Goal: Task Accomplishment & Management: Complete application form

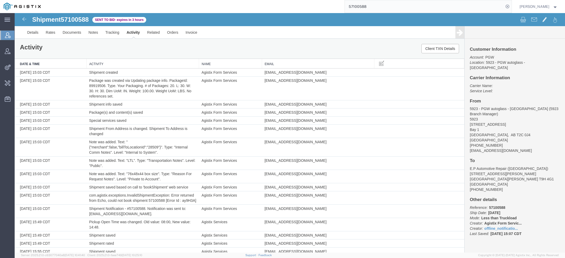
scroll to position [477, 0]
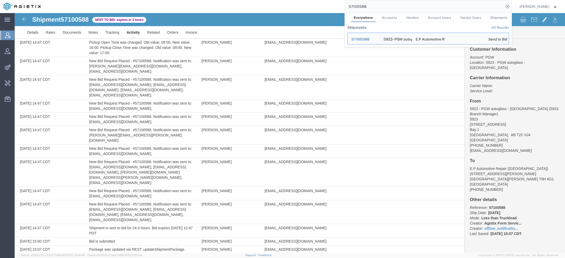
drag, startPoint x: 369, startPoint y: 10, endPoint x: 290, endPoint y: -4, distance: 80.4
click at [290, 0] on html "main_menu Created with Sketch. Collapse Menu Account Manager Vendor Manager Int…" at bounding box center [282, 129] width 565 height 258
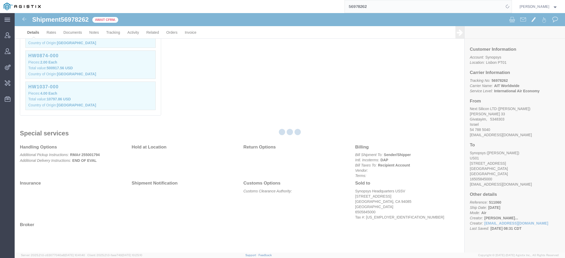
scroll to position [337, 0]
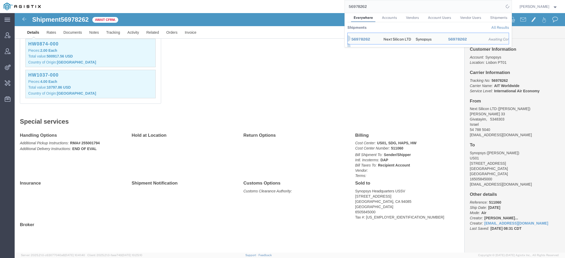
drag, startPoint x: 373, startPoint y: 10, endPoint x: 280, endPoint y: -11, distance: 95.3
click at [280, 0] on html "main_menu Created with Sketch. Collapse Menu Account Manager Vendor Manager Int…" at bounding box center [282, 129] width 565 height 258
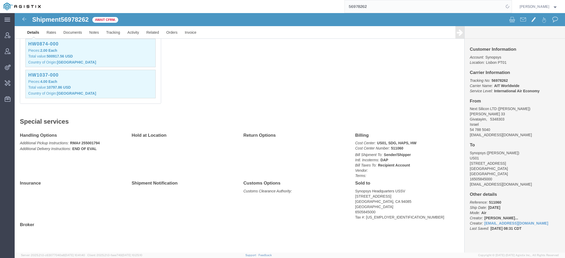
paste input "AFME-25288-2293"
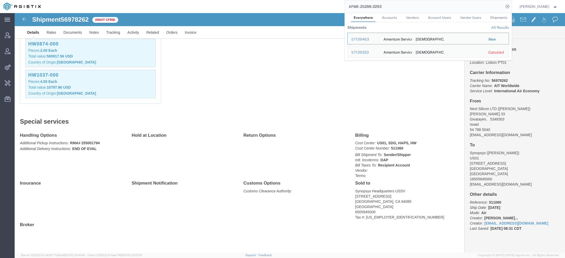
drag, startPoint x: 390, startPoint y: 5, endPoint x: 288, endPoint y: -1, distance: 102.5
click at [288, 0] on html "main_menu Created with Sketch. Collapse Menu Account Manager Vendor Manager Int…" at bounding box center [282, 129] width 565 height 258
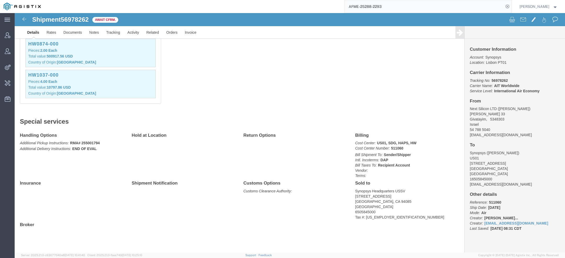
paste input "57139142"
type input "57139142"
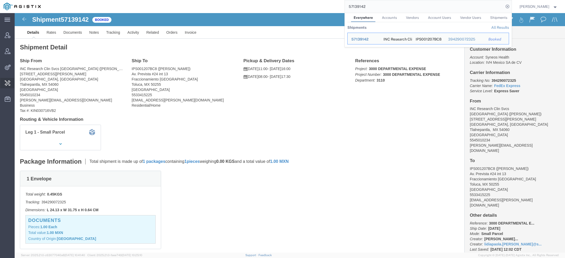
click at [0, 0] on span "Change Carrier" at bounding box center [0, 0] width 0 height 0
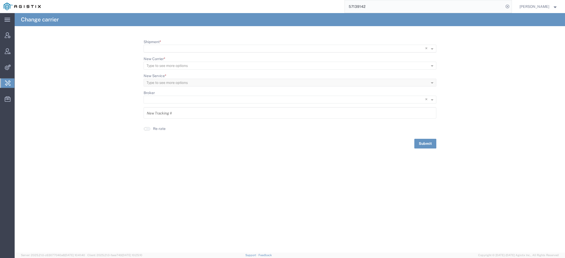
click at [165, 51] on input "Shipment *" at bounding box center [280, 48] width 266 height 7
paste input "57109705"
type input "57109705"
click at [163, 57] on span "57109705" at bounding box center [157, 56] width 18 height 4
click at [170, 114] on input "1297398217397" at bounding box center [290, 113] width 287 height 9
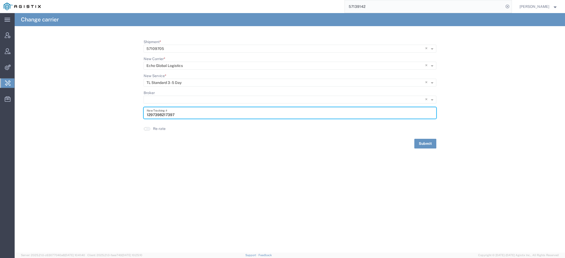
click at [170, 114] on input "1297398217397" at bounding box center [290, 113] width 287 height 9
paste input "64665696"
type input "64665696"
click at [425, 142] on button "Submit" at bounding box center [426, 144] width 22 height 10
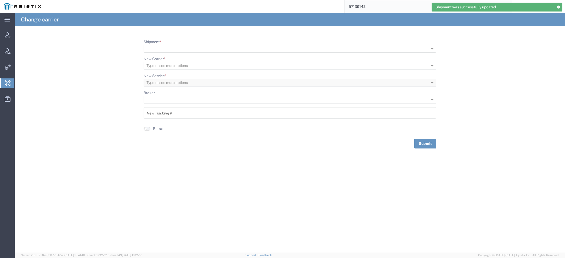
click at [174, 47] on input "Shipment *" at bounding box center [282, 48] width 270 height 7
paste input "57109905"
type input "57109905"
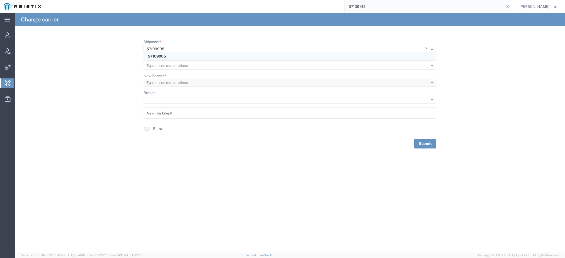
click at [164, 55] on span "57109905" at bounding box center [157, 56] width 18 height 4
click at [159, 114] on input "12983792173987213" at bounding box center [290, 113] width 287 height 9
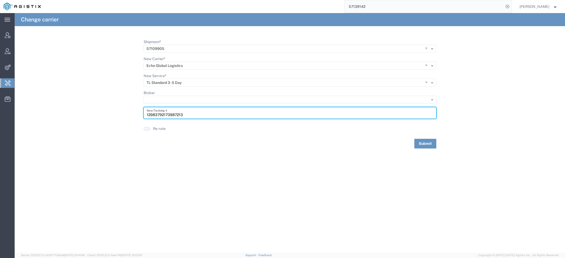
paste input "64664895"
type input "64664895"
click at [425, 146] on button "Submit" at bounding box center [426, 144] width 22 height 10
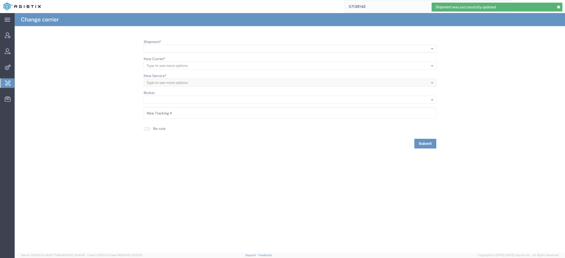
click at [169, 46] on input "Shipment *" at bounding box center [282, 48] width 270 height 7
paste input "57082509"
type input "57082509"
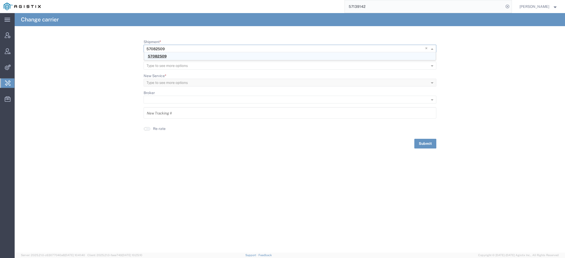
click at [161, 54] on span "57082509" at bounding box center [157, 56] width 19 height 4
click at [164, 114] on input "12987389213797" at bounding box center [290, 113] width 287 height 9
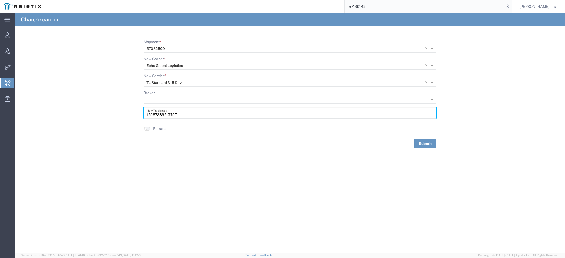
paste input "64635335"
type input "64635335"
click at [433, 145] on button "Submit" at bounding box center [426, 144] width 22 height 10
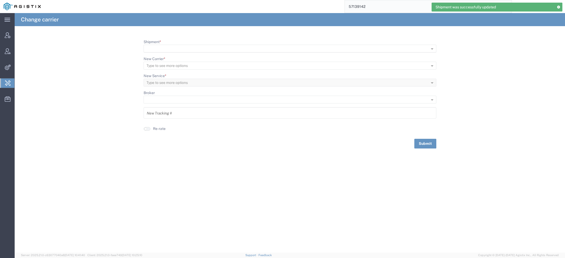
click at [179, 47] on input "Shipment *" at bounding box center [282, 48] width 270 height 7
paste input "57108675"
type input "57108675"
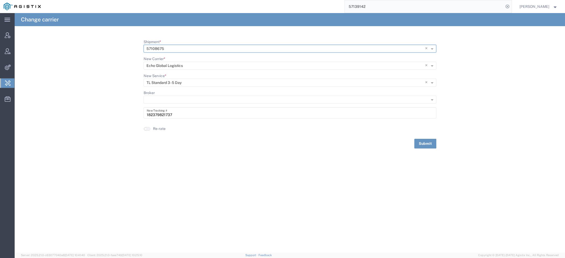
click at [162, 116] on input "182379821737" at bounding box center [290, 113] width 287 height 9
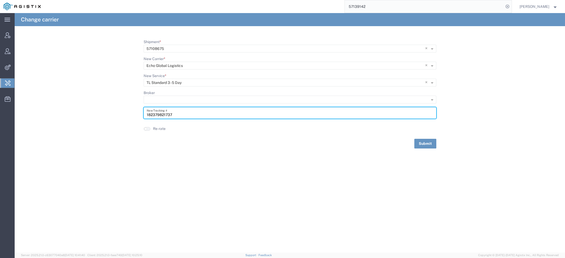
click at [162, 116] on input "182379821737" at bounding box center [290, 113] width 287 height 9
paste input "64672161"
type input "64672161"
click at [427, 145] on button "Submit" at bounding box center [426, 144] width 22 height 10
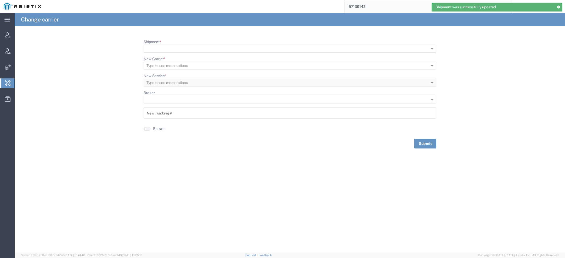
click at [180, 47] on input "Shipment *" at bounding box center [282, 48] width 270 height 7
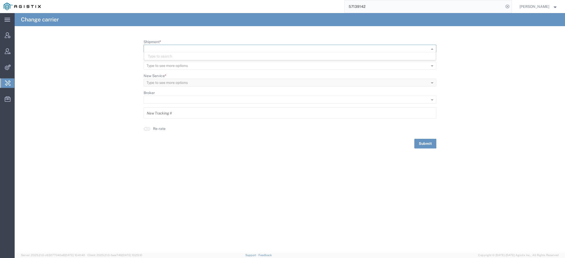
paste input "57112437"
type input "57112437"
click at [170, 54] on div "57112437" at bounding box center [290, 56] width 292 height 8
click at [163, 115] on input "18273217389798" at bounding box center [290, 113] width 287 height 9
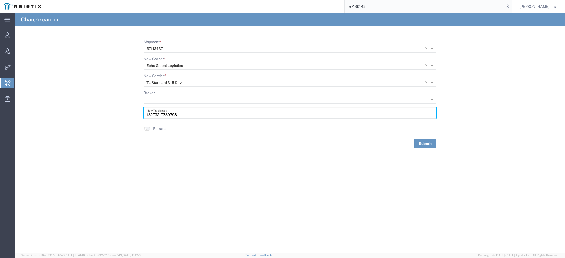
paste input "64686831"
type input "64686831"
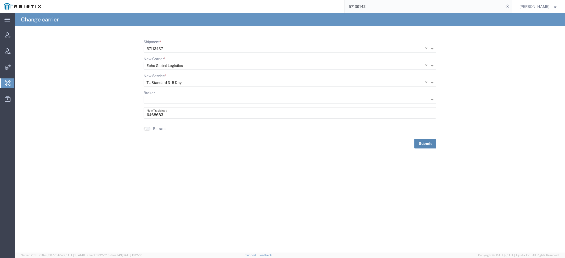
click at [425, 143] on button "Submit" at bounding box center [426, 144] width 22 height 10
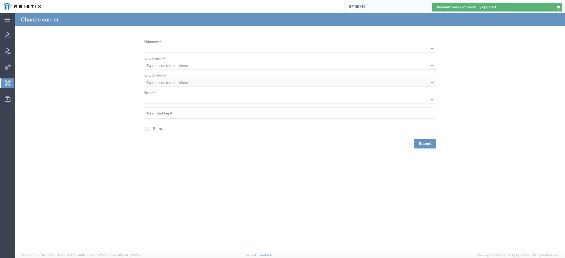
click at [170, 41] on agx-typeahead-control "Shipment *" at bounding box center [290, 45] width 293 height 13
click at [170, 46] on input "Shipment *" at bounding box center [282, 48] width 270 height 7
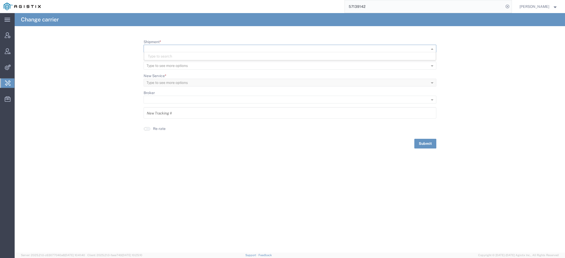
paste input "57109910"
type input "57109910"
click at [164, 55] on span "57109910" at bounding box center [156, 56] width 17 height 4
click at [168, 115] on input "18297398721398" at bounding box center [290, 113] width 287 height 9
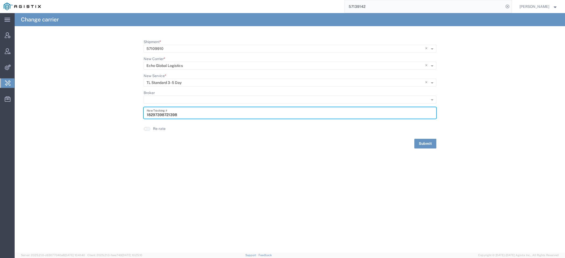
click at [168, 115] on input "18297398721398" at bounding box center [290, 113] width 287 height 9
paste input "64665912"
type input "64665912"
click at [424, 141] on button "Submit" at bounding box center [426, 144] width 22 height 10
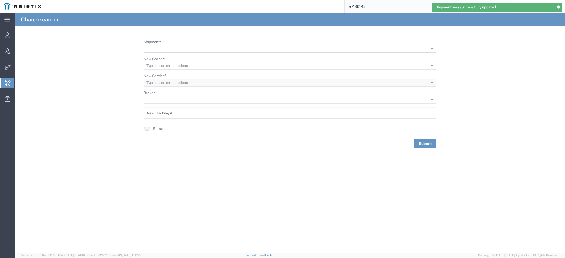
click at [182, 47] on input "Shipment *" at bounding box center [282, 48] width 270 height 7
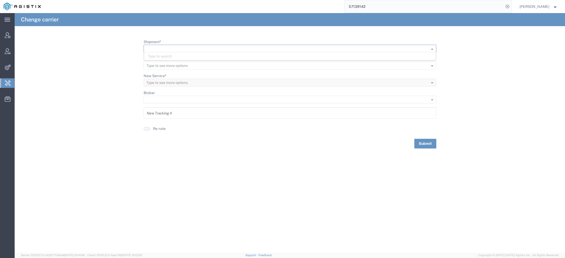
paste input "57125220"
type input "57125220"
click at [168, 57] on div "57125220" at bounding box center [290, 56] width 292 height 8
click at [162, 116] on input "18732987214398798" at bounding box center [290, 113] width 287 height 9
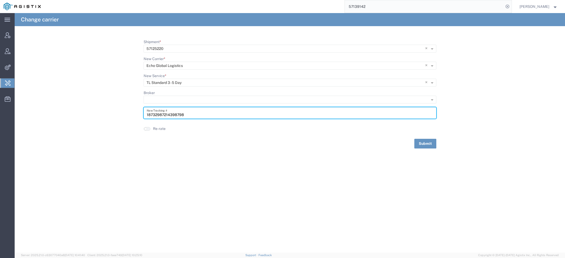
paste input "64694647"
type input "64694647"
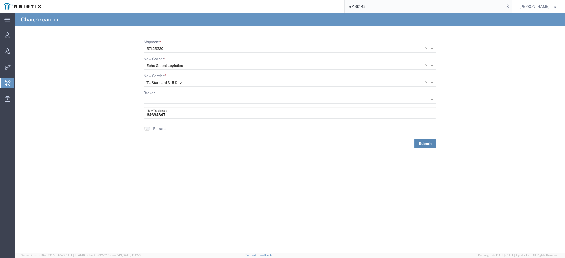
click at [426, 142] on button "Submit" at bounding box center [426, 144] width 22 height 10
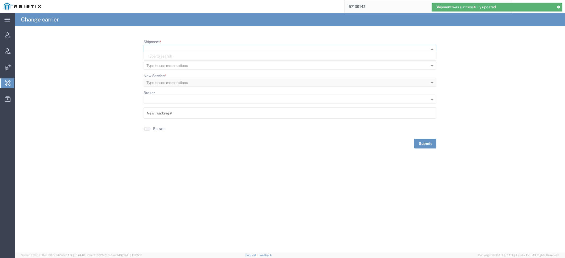
click at [186, 50] on input "Shipment *" at bounding box center [282, 48] width 270 height 7
paste input "57063417"
type input "57063417"
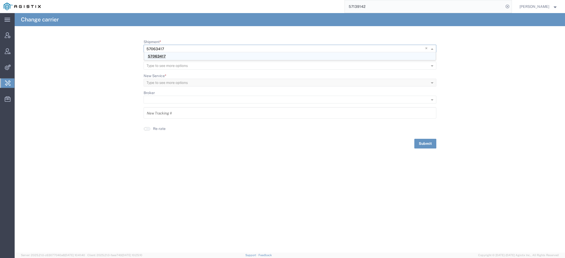
click at [170, 55] on div "57063417" at bounding box center [290, 56] width 292 height 8
click at [164, 115] on input "20932139879879" at bounding box center [290, 113] width 287 height 9
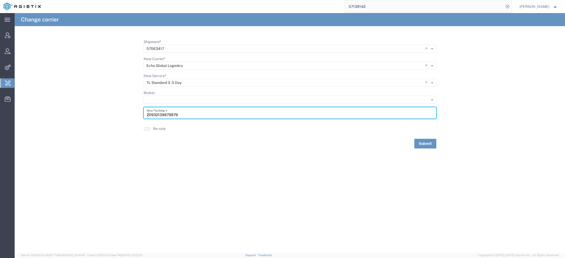
click at [164, 115] on input "20932139879879" at bounding box center [290, 113] width 287 height 9
paste input "64634627"
type input "64634627"
click at [429, 144] on button "Submit" at bounding box center [426, 144] width 22 height 10
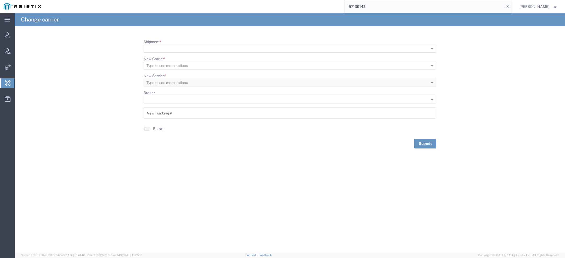
click at [163, 48] on input "Shipment *" at bounding box center [282, 48] width 270 height 7
paste input "57123115"
type input "57123115"
click at [163, 56] on span "57123115" at bounding box center [156, 56] width 16 height 4
click at [161, 111] on input "9821732198739798" at bounding box center [290, 113] width 287 height 9
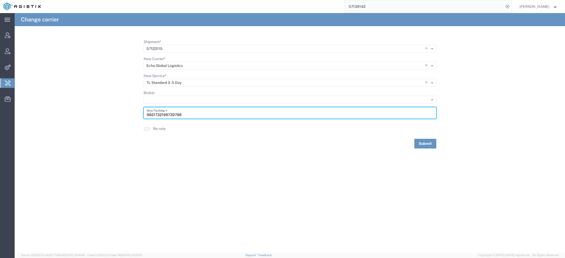
click at [161, 111] on input "9821732198739798" at bounding box center [290, 113] width 287 height 9
paste input "6468333"
type input "64683338"
click at [424, 145] on button "Submit" at bounding box center [426, 144] width 22 height 10
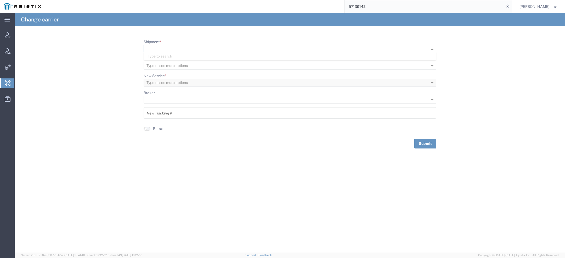
click at [169, 47] on input "Shipment *" at bounding box center [282, 48] width 270 height 7
paste input "57063417"
type input "57063417"
click at [169, 53] on div "57063417" at bounding box center [290, 56] width 292 height 8
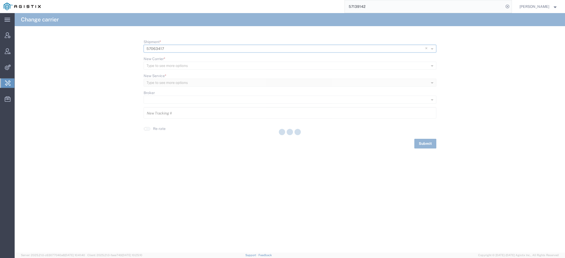
type input "64634627"
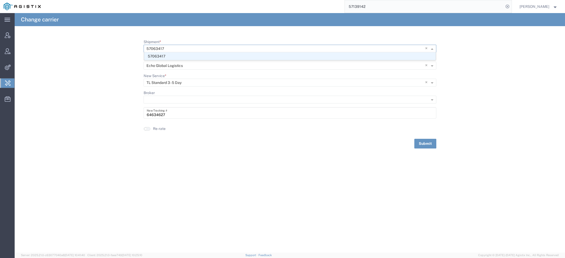
click at [157, 49] on input "Shipment *" at bounding box center [280, 48] width 266 height 7
click at [427, 48] on span "×" at bounding box center [427, 49] width 4 height 8
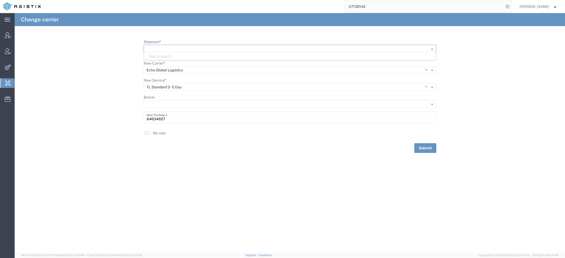
paste input "57109761"
type input "57109761"
click at [178, 55] on div "57109761" at bounding box center [290, 56] width 292 height 8
click at [167, 114] on input "098979879213987" at bounding box center [290, 113] width 287 height 9
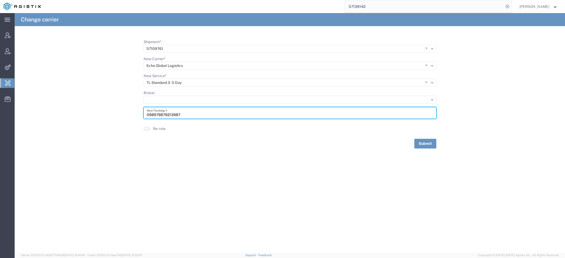
click at [167, 114] on input "098979879213987" at bounding box center [290, 113] width 287 height 9
paste input "64666166"
type input "64666166"
click at [432, 144] on button "Submit" at bounding box center [426, 144] width 22 height 10
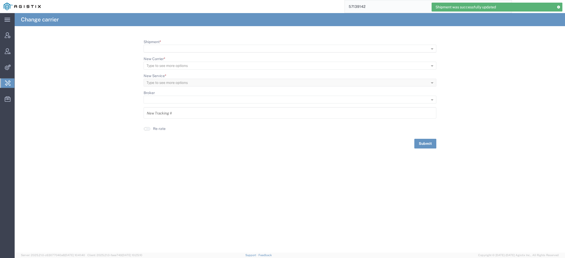
click at [184, 48] on input "Shipment *" at bounding box center [282, 48] width 270 height 7
paste input "57109389"
type input "57109389"
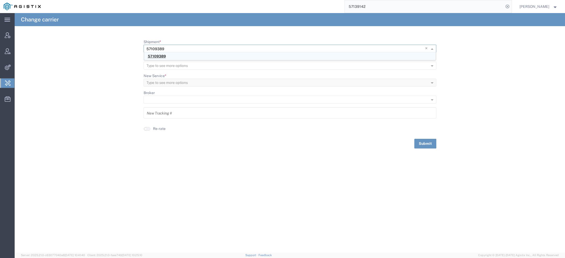
click at [168, 55] on div "57109389" at bounding box center [290, 56] width 292 height 8
click at [161, 114] on input "19287398217987988797" at bounding box center [290, 113] width 287 height 9
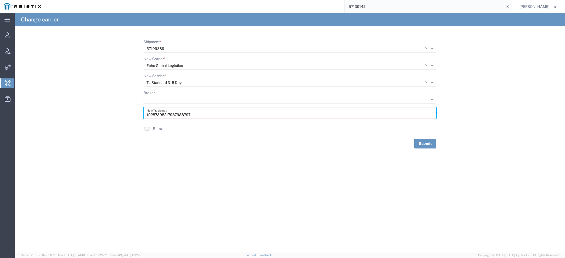
click at [161, 114] on input "19287398217987988797" at bounding box center [290, 113] width 287 height 9
paste input "64666105"
type input "64666105"
click at [429, 143] on button "Submit" at bounding box center [426, 144] width 22 height 10
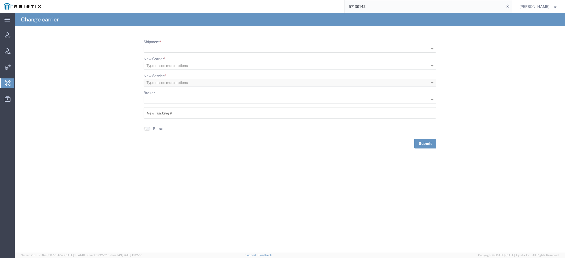
click at [192, 50] on input "Shipment *" at bounding box center [282, 48] width 270 height 7
paste input "57113351"
type input "57113351"
click at [162, 55] on span "57113351" at bounding box center [156, 56] width 16 height 4
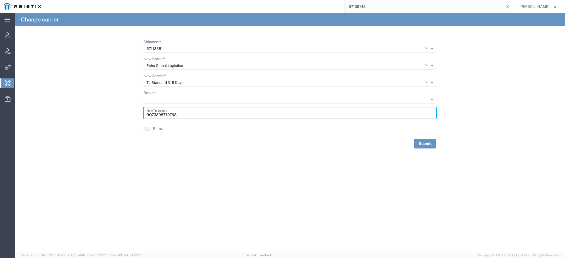
click at [163, 113] on input "9Q73398779798" at bounding box center [290, 113] width 287 height 9
click at [163, 114] on input "9Q73398779798" at bounding box center [290, 113] width 287 height 9
paste input "64672123"
type input "64672123"
click at [424, 146] on button "Submit" at bounding box center [426, 144] width 22 height 10
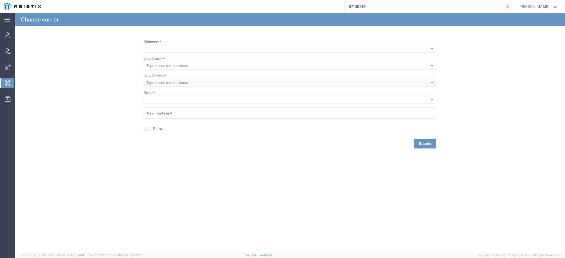
click at [171, 44] on agx-typeahead-control "Shipment *" at bounding box center [290, 45] width 293 height 13
click at [171, 50] on input "Shipment *" at bounding box center [282, 48] width 270 height 7
paste input "57123537"
type input "57123537"
click at [163, 116] on input "982173982173987198" at bounding box center [290, 113] width 287 height 9
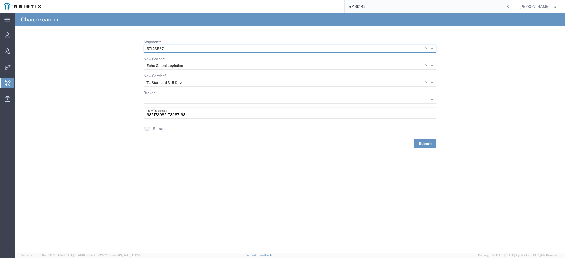
click at [163, 116] on input "982173982173987198" at bounding box center [290, 113] width 287 height 9
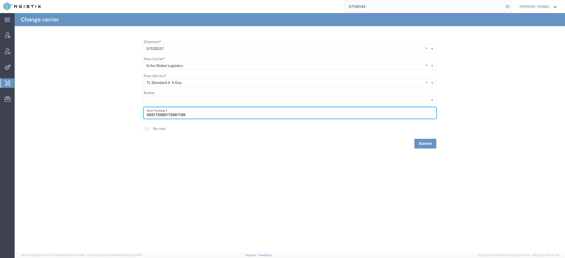
paste input "64685546"
type input "64685546"
click at [430, 144] on button "Submit" at bounding box center [426, 144] width 22 height 10
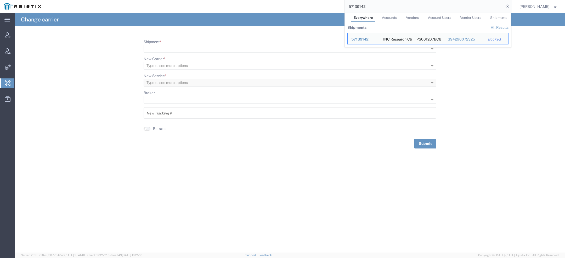
drag, startPoint x: 374, startPoint y: 9, endPoint x: 282, endPoint y: -6, distance: 92.6
click at [282, 0] on html "main_menu Created with Sketch. Collapse Menu Account Manager Vendor Manager Int…" at bounding box center [282, 129] width 565 height 258
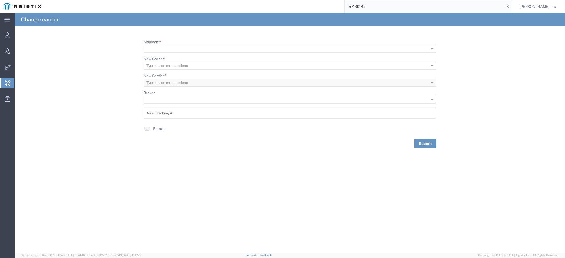
paste input "AFME-25288-2293"
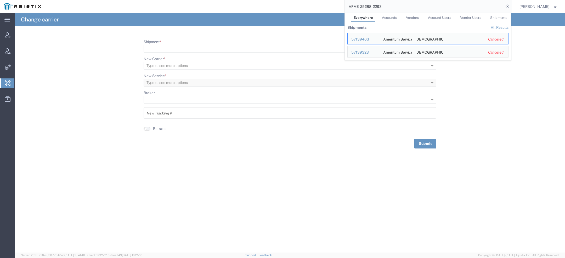
click at [495, 19] on span "Shipments" at bounding box center [499, 18] width 17 height 4
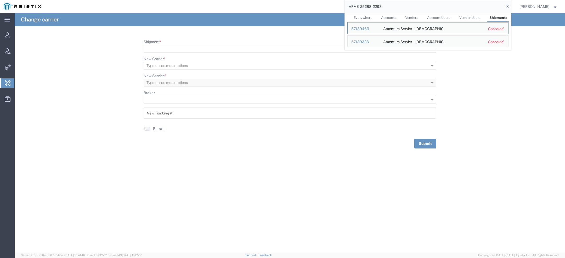
click at [366, 15] on link "Everywhere" at bounding box center [363, 17] width 24 height 9
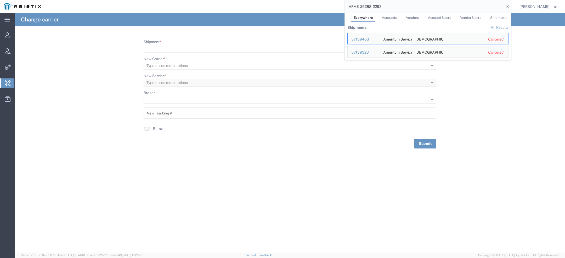
drag, startPoint x: 393, startPoint y: 8, endPoint x: 319, endPoint y: 6, distance: 74.1
click at [319, 6] on div "AFME-25288-2293 Everywhere Accounts Vendors Account Users Vendor Users Shipment…" at bounding box center [278, 6] width 468 height 13
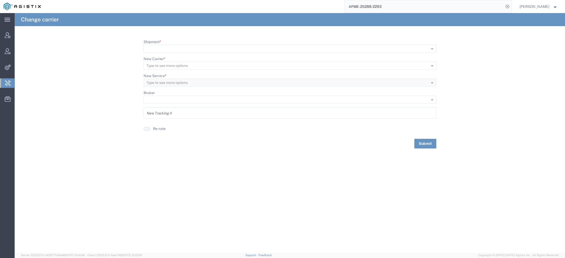
paste input "56978262"
type input "56978262"
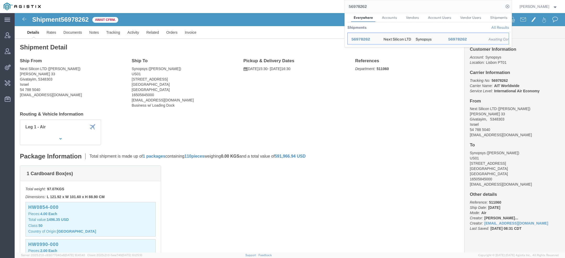
click link "Details"
click div
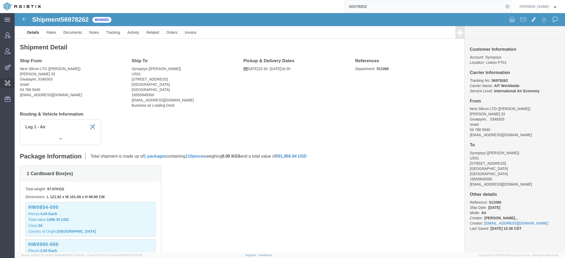
click at [0, 0] on span "Change Carrier" at bounding box center [0, 0] width 0 height 0
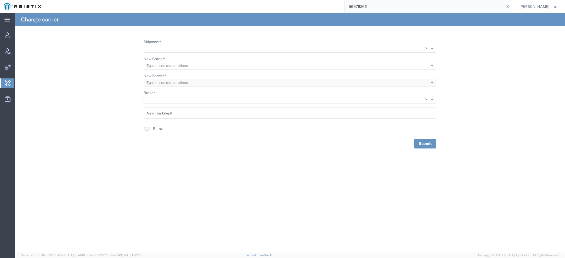
click at [169, 49] on input "Shipment *" at bounding box center [280, 48] width 266 height 7
paste input "56978262"
type input "56978262"
click at [162, 55] on span "56978262" at bounding box center [157, 56] width 19 height 4
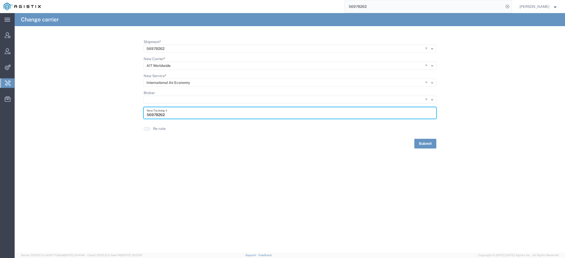
drag, startPoint x: 170, startPoint y: 115, endPoint x: 36, endPoint y: 82, distance: 137.3
click at [57, 87] on form "Shipment * × 56978262 × New Carrier * Type to see more options × AIT Worldwide …" at bounding box center [290, 93] width 551 height 109
paste input "S02493214"
type input "S02493214"
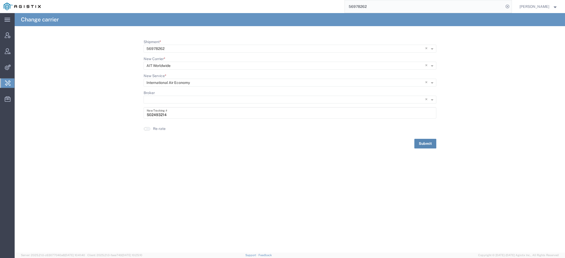
click at [424, 140] on button "Submit" at bounding box center [426, 144] width 22 height 10
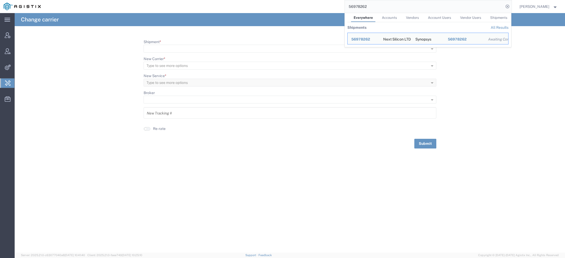
drag, startPoint x: 370, startPoint y: 5, endPoint x: 312, endPoint y: 5, distance: 57.6
click at [329, 5] on div "56978262 Everywhere Accounts Vendors Account Users Vendor Users Shipments Shipm…" at bounding box center [278, 6] width 468 height 13
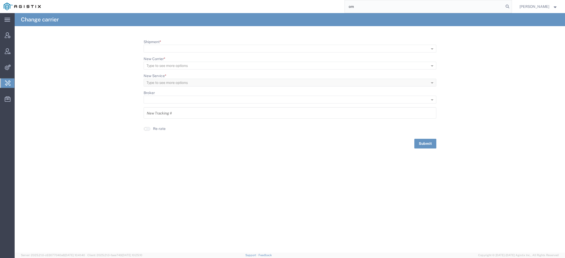
type input "o"
type input "mach 1"
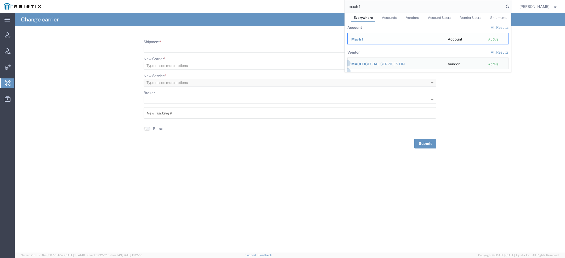
click at [363, 40] on span "Mach 1" at bounding box center [358, 39] width 12 height 4
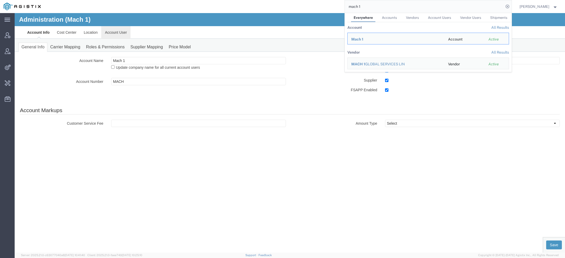
click at [118, 35] on link "Account User" at bounding box center [115, 32] width 29 height 13
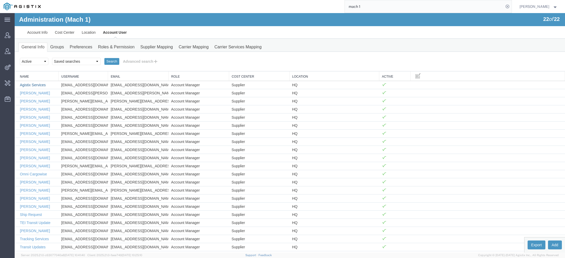
click at [43, 85] on link "Agistix Services" at bounding box center [33, 85] width 26 height 4
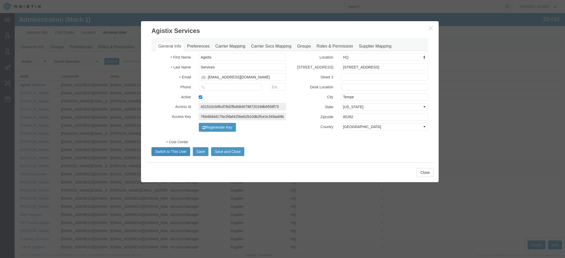
select select "COSTCENTER"
select select "819"
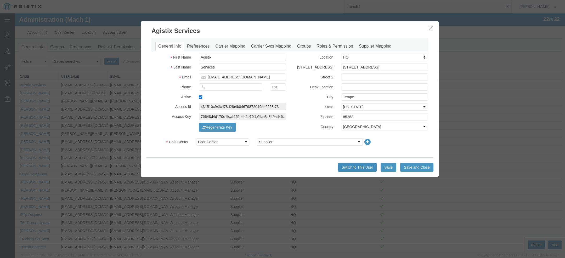
click at [343, 168] on button "Switch to This User" at bounding box center [357, 167] width 39 height 9
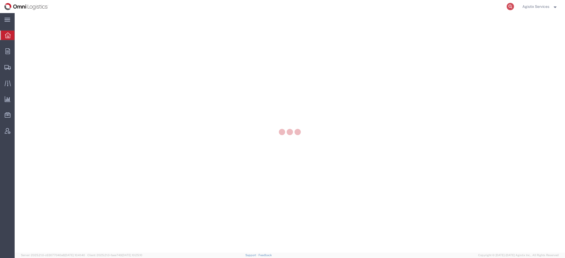
click at [509, 7] on icon at bounding box center [510, 6] width 7 height 7
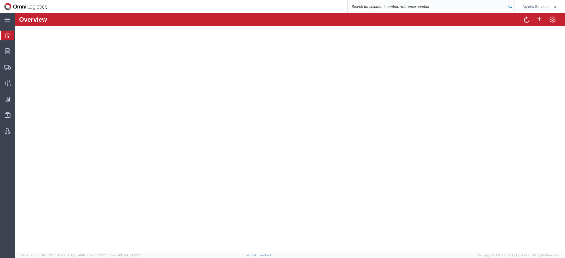
paste input "SLAX01056290"
type input "SLAX01056290"
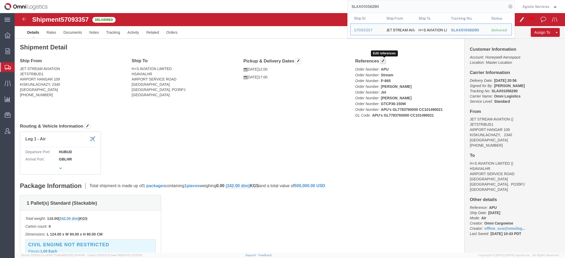
click button "button"
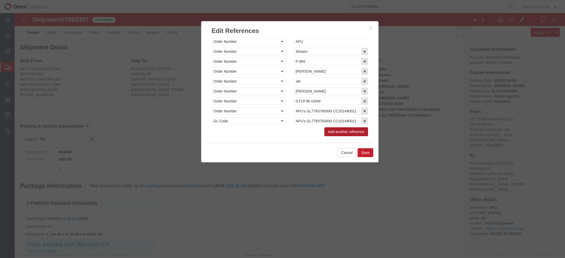
click button "Add another reference"
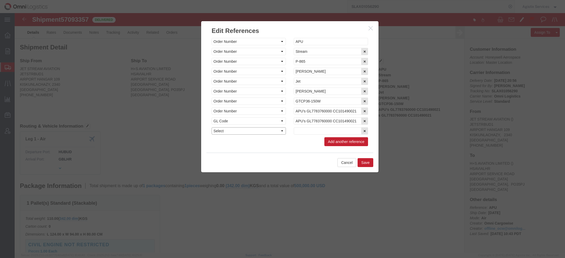
click select "Select Account Type Activity ID Airline Appointment Number ASN Batch Request # …"
select select "BOOKINGNUM"
click select "Select Account Type Activity ID Airline Appointment Number ASN Batch Request # …"
click input "text"
paste input "SLAX01056290"
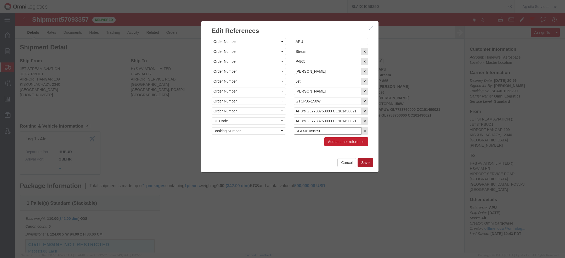
type input "SLAX01056290"
click button "Save"
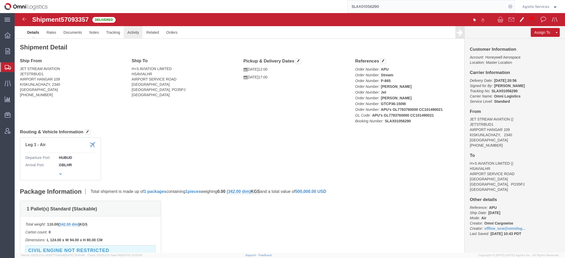
click link "Activity"
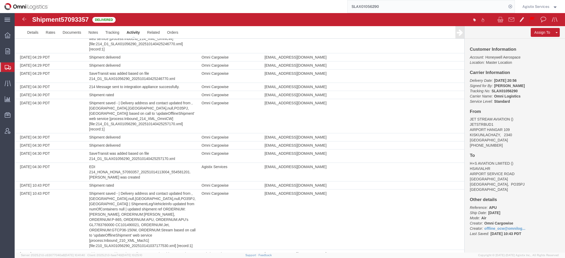
scroll to position [783, 0]
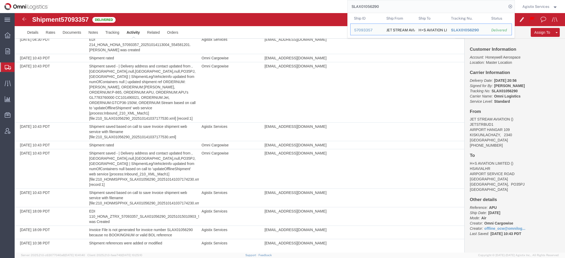
drag, startPoint x: 380, startPoint y: 8, endPoint x: 336, endPoint y: -4, distance: 45.9
click at [336, 0] on html "main_menu Created with Sketch. Collapse Menu Overview Orders Order Manager Crea…" at bounding box center [282, 129] width 565 height 258
paste input "818"
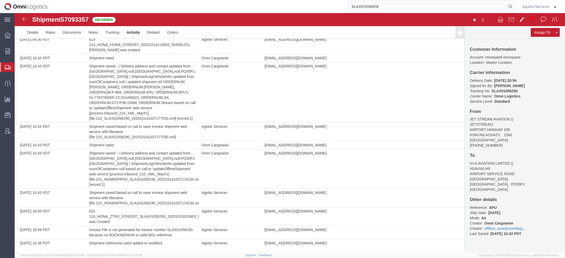
type input "SLAX01056818"
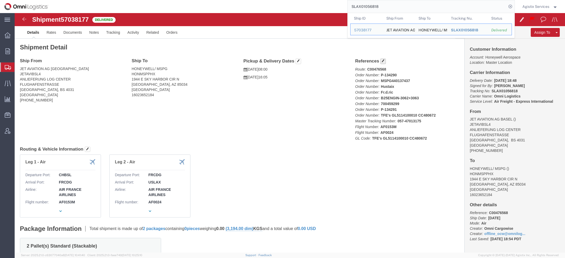
click span "button"
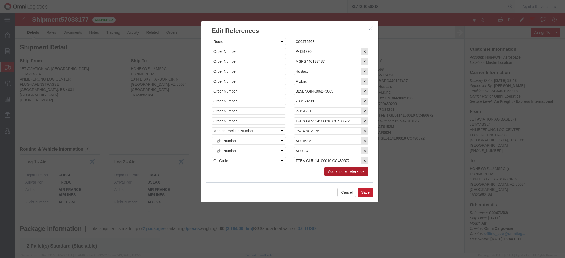
click button "Add another reference"
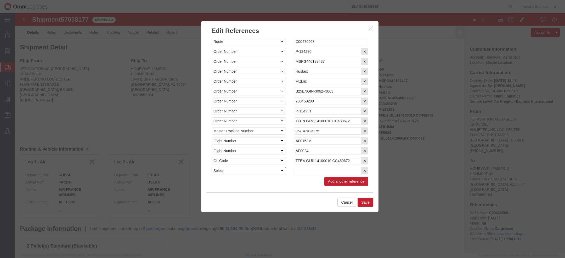
click select "Select Account Type Activity ID Airline Appointment Number ASN Batch Request # …"
select select "BOOKINGNUM"
click select "Select Account Type Activity ID Airline Appointment Number ASN Batch Request # …"
click input "text"
paste input "SLAX01056818"
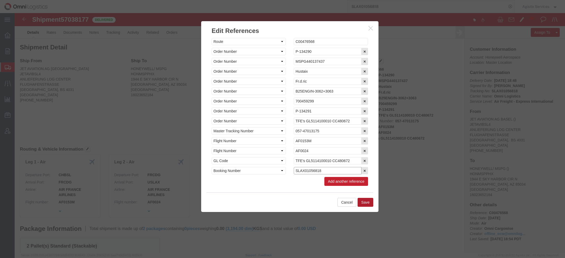
type input "SLAX01056818"
click button "Save"
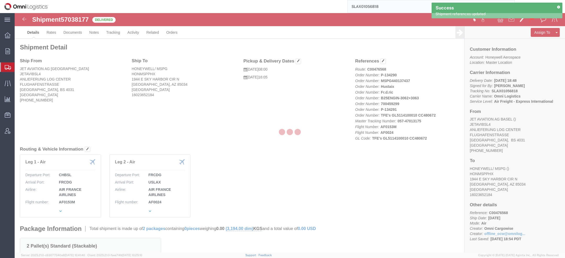
click at [558, 5] on div "Success Shipment references updated" at bounding box center [497, 11] width 131 height 16
click at [559, 8] on icon at bounding box center [559, 6] width 4 height 3
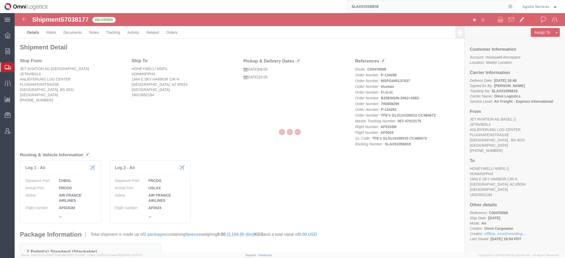
click at [553, 7] on span "Agistix Services" at bounding box center [540, 7] width 35 height 6
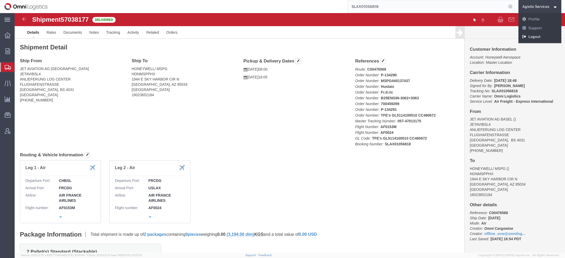
click at [538, 37] on link "Logout" at bounding box center [540, 36] width 43 height 9
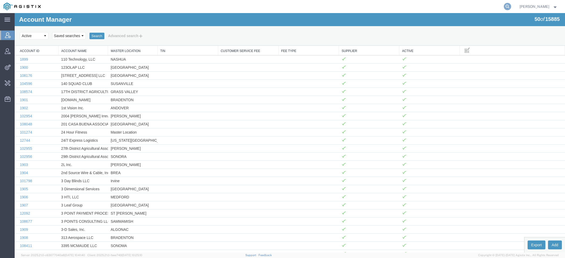
click at [506, 7] on icon at bounding box center [507, 6] width 7 height 7
paste input "SLAX01056818"
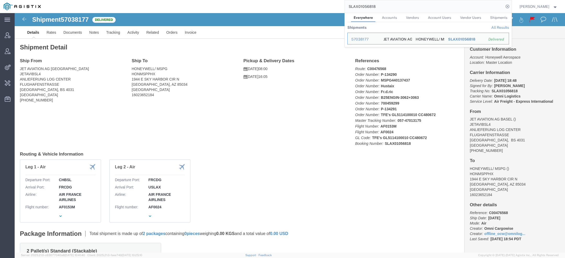
click span "57038177"
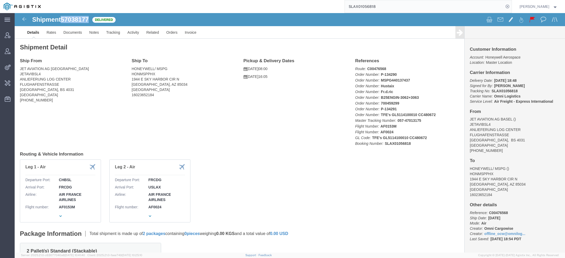
copy span "57038177"
click link "Activity"
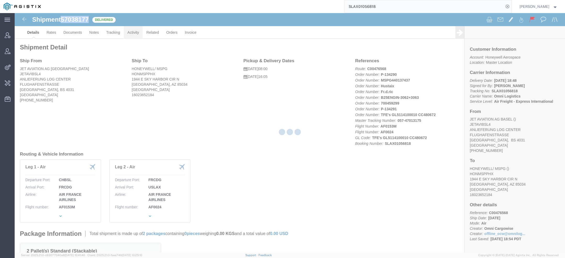
click div
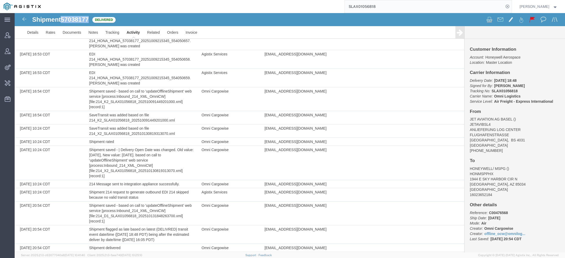
scroll to position [719, 0]
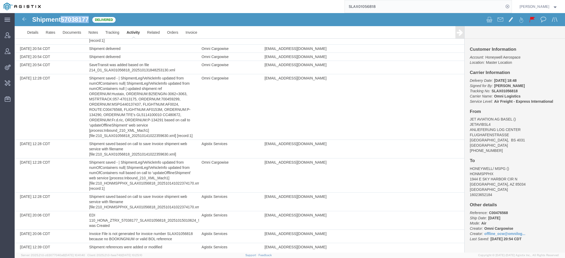
click at [129, 35] on link "Activity" at bounding box center [133, 32] width 21 height 13
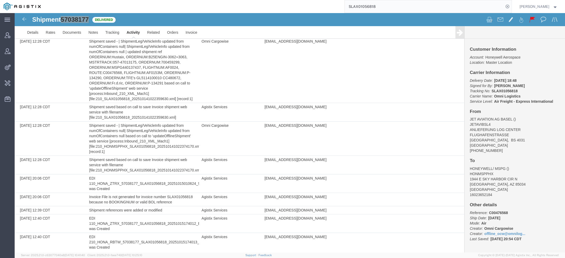
drag, startPoint x: 383, startPoint y: 9, endPoint x: 274, endPoint y: -11, distance: 111.1
click at [274, 0] on html "main_menu Created with Sketch. Collapse Menu Account Manager Vendor Manager Int…" at bounding box center [282, 129] width 565 height 258
paste input "290"
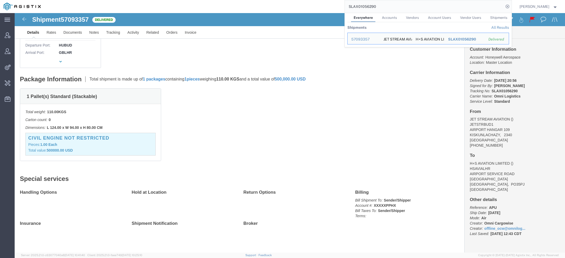
scroll to position [113, 0]
click span "57093357"
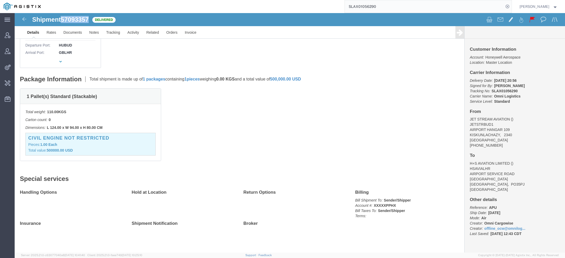
click span "57093357"
copy span "57093357"
click link "Activity"
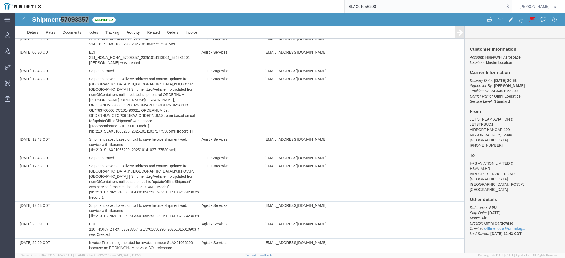
scroll to position [801, 0]
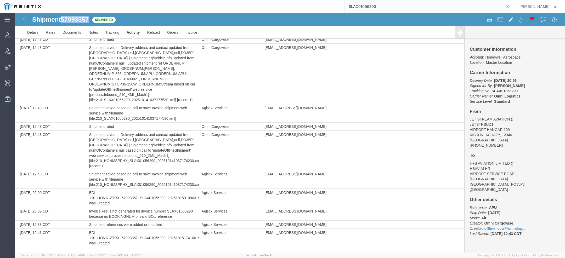
click at [135, 34] on link "Activity" at bounding box center [133, 32] width 21 height 13
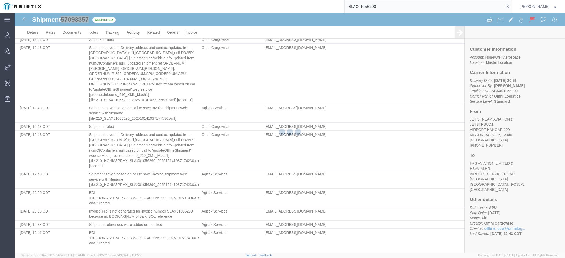
click at [135, 34] on div at bounding box center [290, 133] width 551 height 240
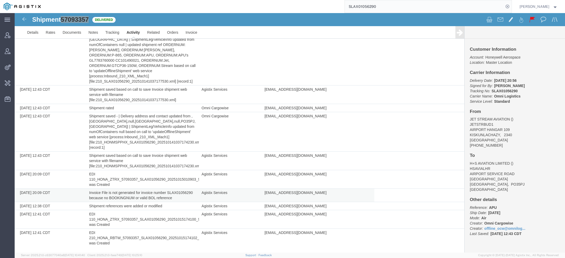
scroll to position [820, 0]
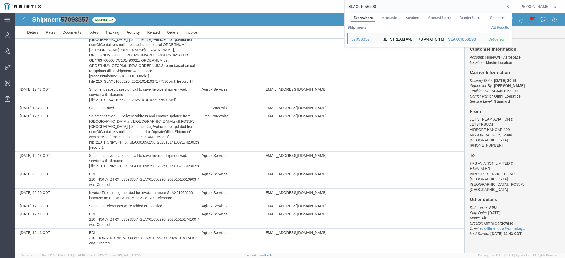
drag, startPoint x: 388, startPoint y: 6, endPoint x: 215, endPoint y: 6, distance: 173.0
click at [215, 6] on div "SLAX01056290 Everywhere Accounts Vendors Account Users Vendor Users Shipments S…" at bounding box center [278, 6] width 468 height 13
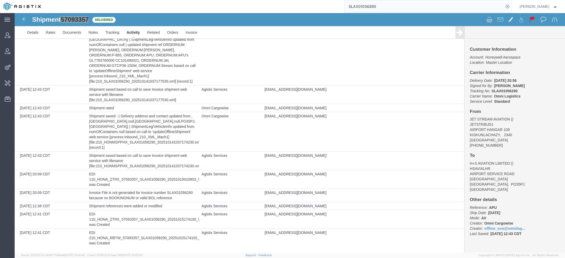
paste input "57135884"
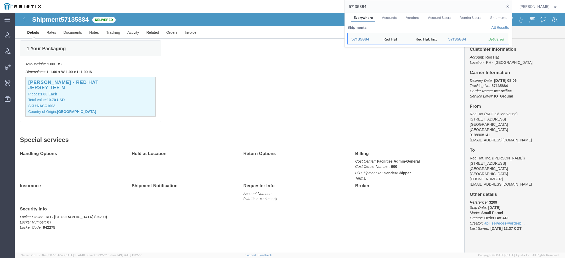
scroll to position [109, 0]
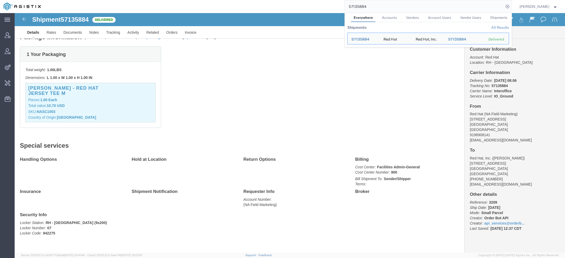
drag, startPoint x: 369, startPoint y: 7, endPoint x: 294, endPoint y: -5, distance: 76.0
click at [294, 0] on html "main_menu Created with Sketch. Collapse Menu Account Manager Vendor Manager Int…" at bounding box center [282, 129] width 565 height 258
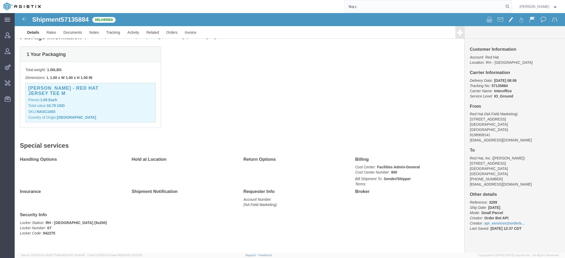
type input "lkq c"
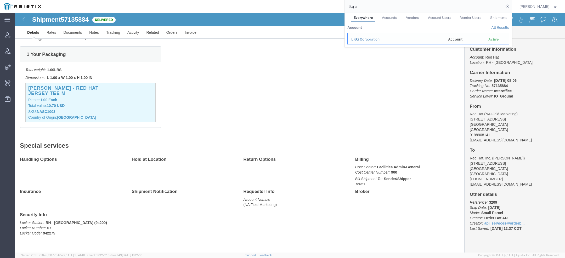
click at [354, 39] on span "LKQ C" at bounding box center [357, 39] width 11 height 4
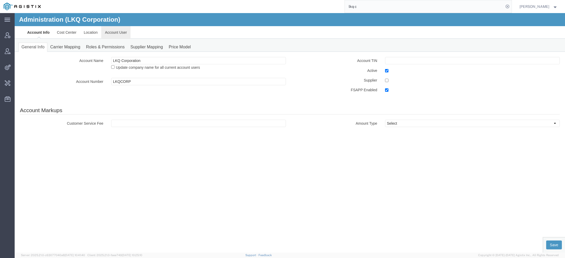
click at [116, 28] on link "Account User" at bounding box center [115, 32] width 29 height 13
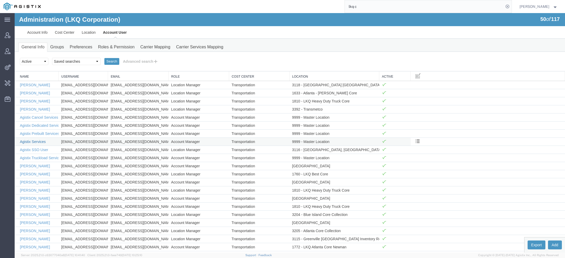
click at [36, 140] on link "Agistix Services" at bounding box center [33, 142] width 26 height 4
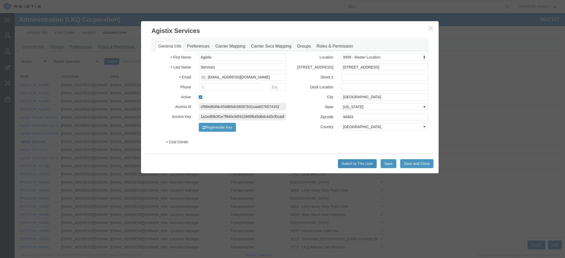
select select "COSTCENTER"
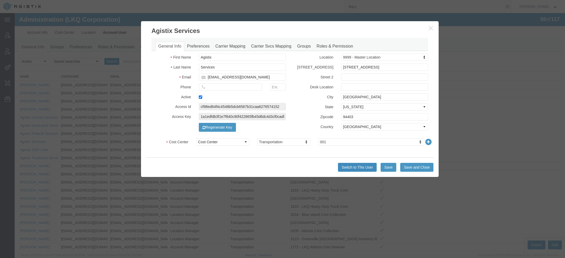
click at [342, 169] on button "Switch to This User" at bounding box center [357, 167] width 39 height 9
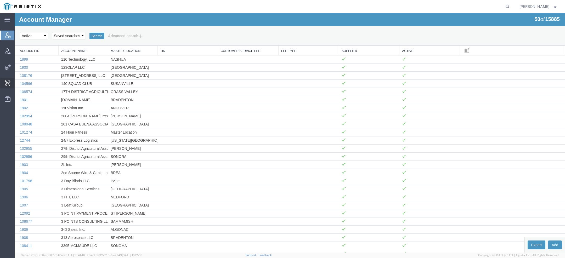
click at [0, 0] on span "Invoice Sending" at bounding box center [0, 0] width 0 height 0
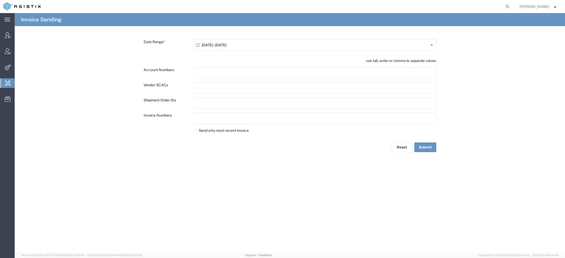
click at [207, 45] on input "10/15/2025 - 10/15/2025" at bounding box center [316, 45] width 229 height 8
click at [261, 55] on span "‹" at bounding box center [260, 55] width 8 height 6
click at [257, 55] on span "‹" at bounding box center [259, 55] width 8 height 6
click at [302, 70] on span "1" at bounding box center [301, 70] width 8 height 7
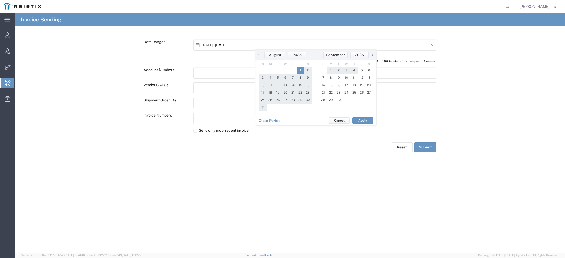
click at [372, 55] on span "›" at bounding box center [373, 55] width 8 height 6
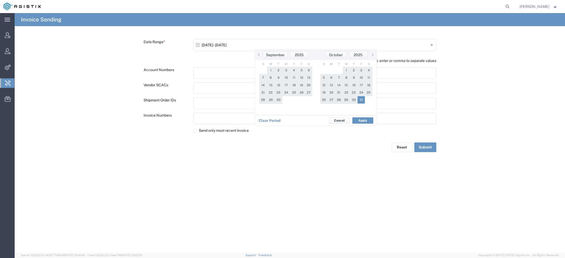
click at [360, 101] on span "31" at bounding box center [362, 99] width 8 height 7
type input "08/01/2025 - 10/31/2025"
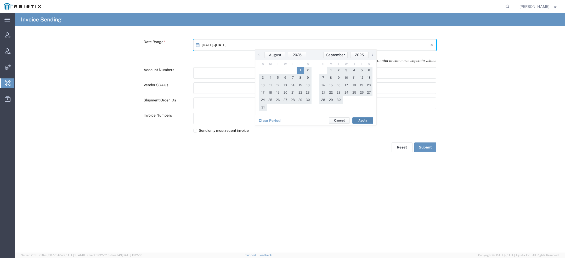
click at [362, 121] on button "Apply" at bounding box center [363, 121] width 21 height 6
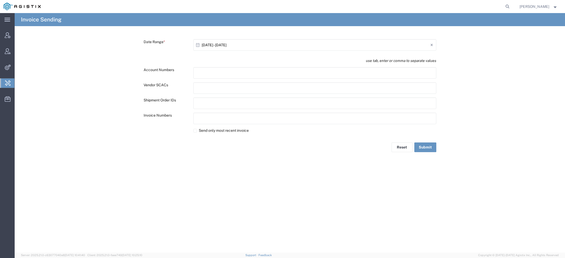
click at [242, 105] on div at bounding box center [314, 104] width 243 height 12
paste input "text"
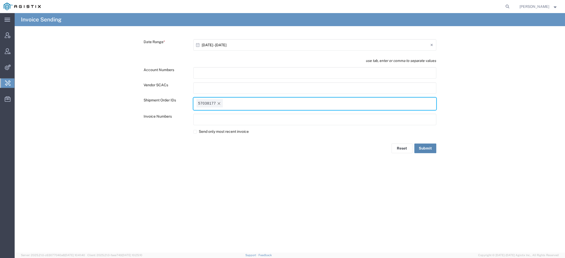
click at [425, 148] on button "Submit" at bounding box center [426, 149] width 22 height 10
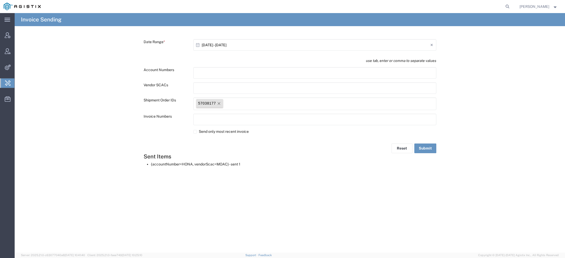
click at [220, 105] on icon "Remove tag" at bounding box center [219, 104] width 4 height 4
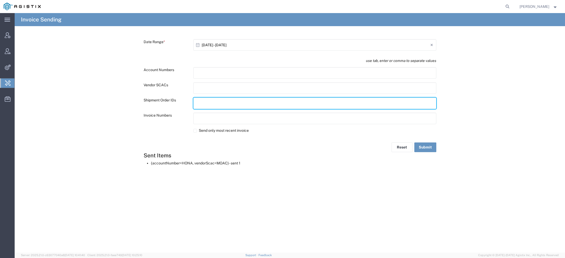
paste input "text"
click at [422, 149] on button "Submit" at bounding box center [426, 149] width 22 height 10
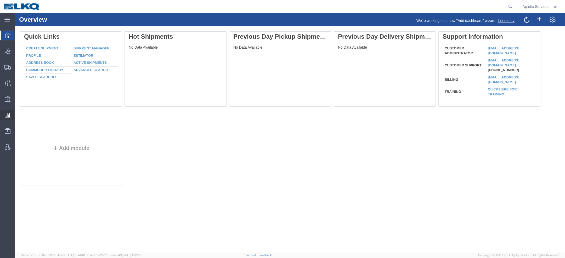
click at [0, 0] on span "Saved Reports" at bounding box center [0, 0] width 0 height 0
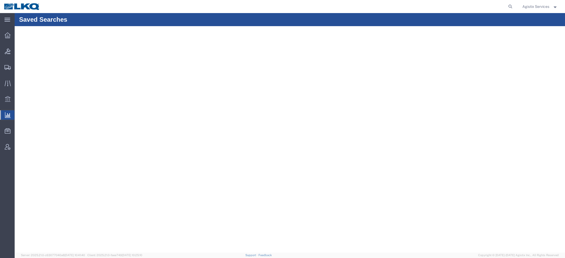
click at [0, 0] on span "Saved Reports" at bounding box center [0, 0] width 0 height 0
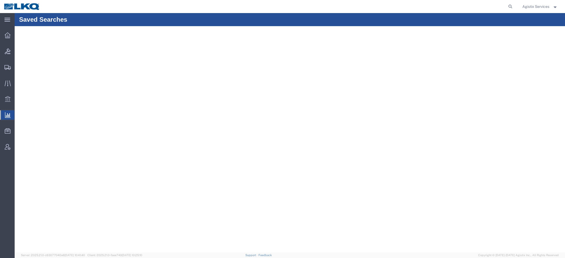
click at [0, 0] on span "Saved Reports" at bounding box center [0, 0] width 0 height 0
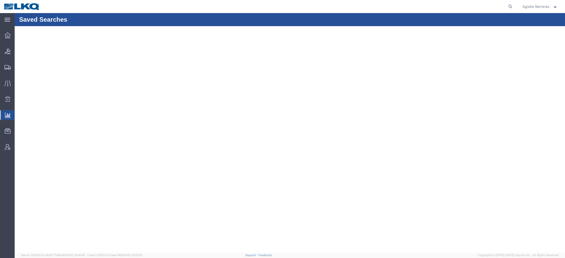
click at [0, 0] on span "Saved Reports" at bounding box center [0, 0] width 0 height 0
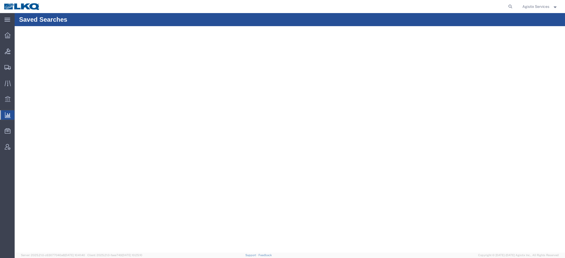
click at [0, 0] on span "Saved Reports" at bounding box center [0, 0] width 0 height 0
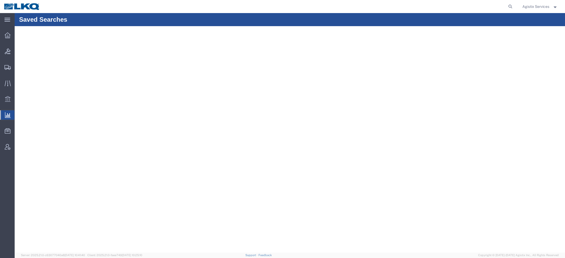
click at [536, 7] on span "Agistix Services" at bounding box center [536, 7] width 27 height 6
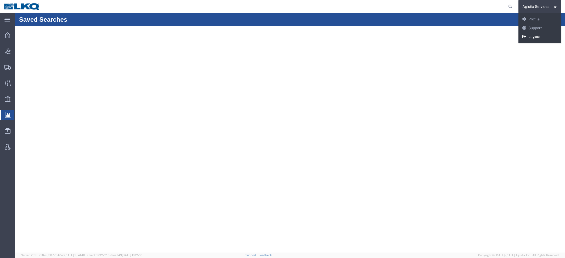
click at [534, 36] on link "Logout" at bounding box center [540, 36] width 43 height 9
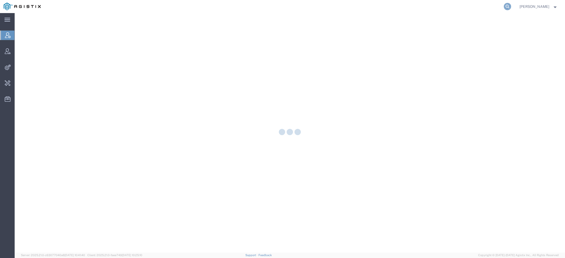
click at [508, 6] on icon at bounding box center [507, 6] width 7 height 7
paste input "generac"
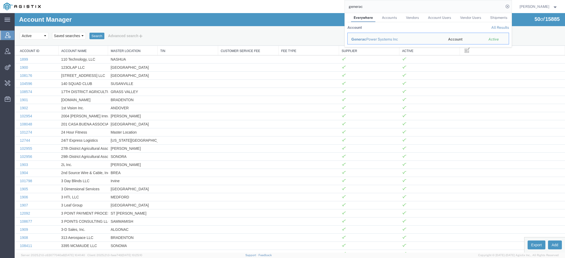
click at [362, 39] on span "Generac" at bounding box center [359, 39] width 15 height 4
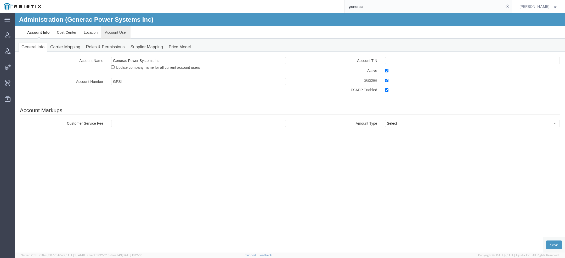
click at [121, 34] on link "Account User" at bounding box center [115, 32] width 29 height 13
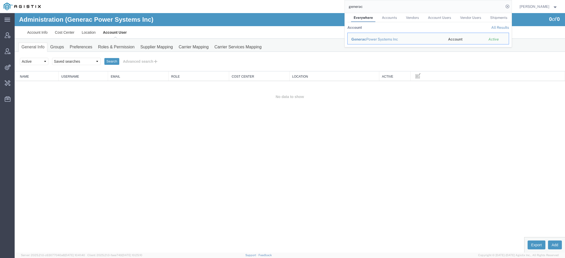
drag, startPoint x: 366, startPoint y: 10, endPoint x: 311, endPoint y: 8, distance: 54.7
click at [334, 8] on div "generac Everywhere Accounts Vendors Account Users Vendor Users Shipments Accoun…" at bounding box center [278, 6] width 468 height 13
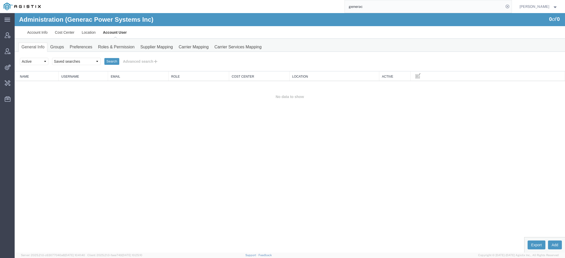
paste input "[EMAIL_ADDRESS][DOMAIN_NAME]"
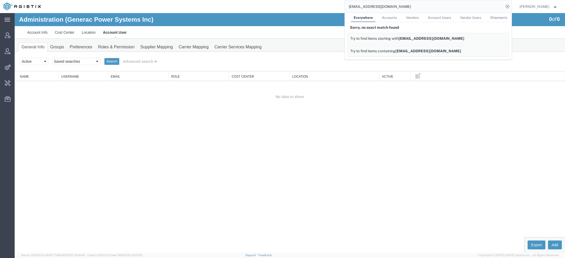
drag, startPoint x: 355, startPoint y: 7, endPoint x: 312, endPoint y: 1, distance: 42.8
click at [328, 3] on div "[EMAIL_ADDRESS][DOMAIN_NAME] Everywhere Accounts Vendors Account Users Vendor U…" at bounding box center [278, 6] width 468 height 13
drag, startPoint x: 384, startPoint y: 5, endPoint x: 244, endPoint y: -2, distance: 140.5
click at [244, 0] on html "main_menu Created with Sketch. Collapse Menu Account Manager Vendor Manager Int…" at bounding box center [282, 129] width 565 height 258
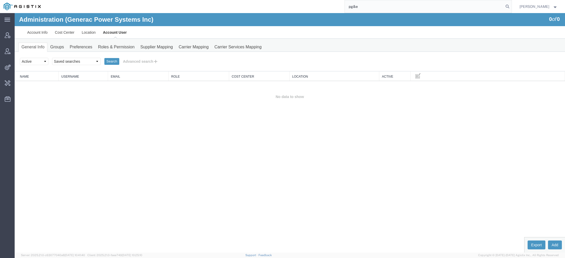
type input "pg&e"
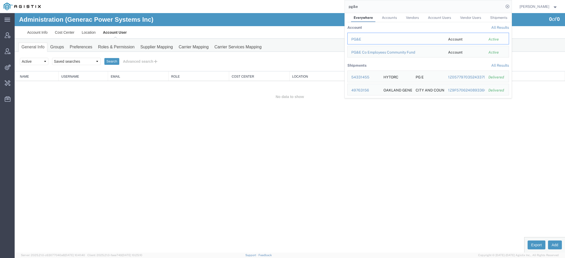
click at [359, 37] on div "PG&E" at bounding box center [397, 39] width 90 height 5
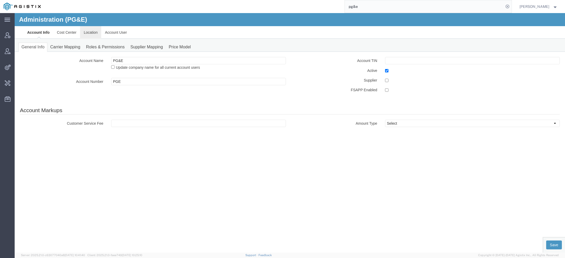
click at [87, 34] on link "Location" at bounding box center [90, 32] width 21 height 13
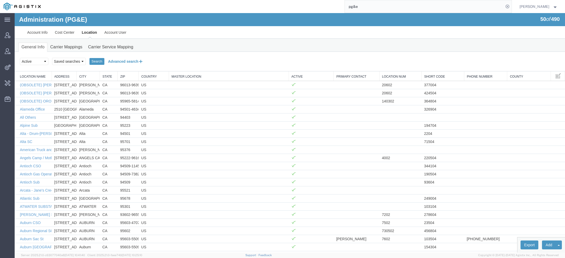
click at [127, 60] on button "Advanced search" at bounding box center [125, 61] width 43 height 9
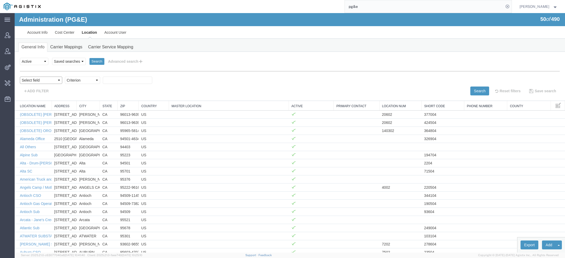
click at [46, 81] on select "Select field Address [GEOGRAPHIC_DATA] Location Name Location Num Master Locati…" at bounding box center [41, 80] width 42 height 7
select select "city"
click at [20, 77] on select "Select field Address [GEOGRAPHIC_DATA] Location Name Location Num Master Locati…" at bounding box center [41, 80] width 42 height 7
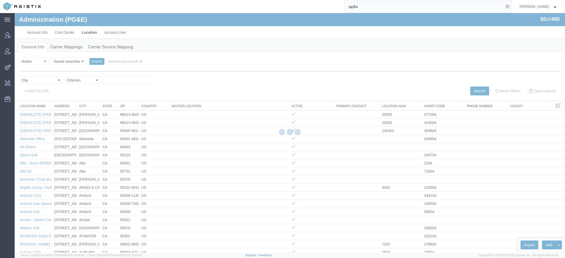
click at [76, 81] on div at bounding box center [290, 133] width 551 height 240
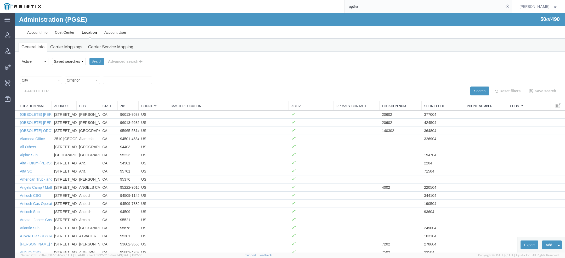
click at [75, 80] on select "Criterion contains does not contain is is blank is not blank starts with" at bounding box center [82, 80] width 35 height 7
select select "contains"
click at [65, 77] on select "Criterion contains does not contain is is blank is not blank starts with" at bounding box center [82, 80] width 35 height 7
paste input "[GEOGRAPHIC_DATA][PERSON_NAME]"
type input "[GEOGRAPHIC_DATA][PERSON_NAME]"
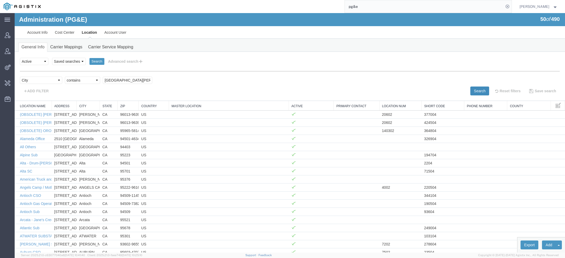
click at [480, 88] on button "Search" at bounding box center [480, 91] width 19 height 9
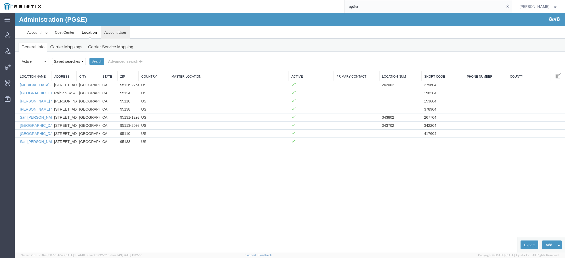
click at [116, 35] on link "Account User" at bounding box center [115, 32] width 29 height 13
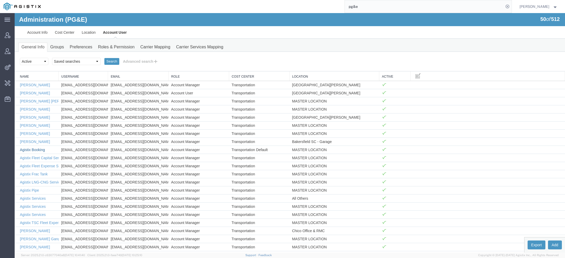
click at [39, 148] on link "Agistix Booking" at bounding box center [32, 150] width 25 height 4
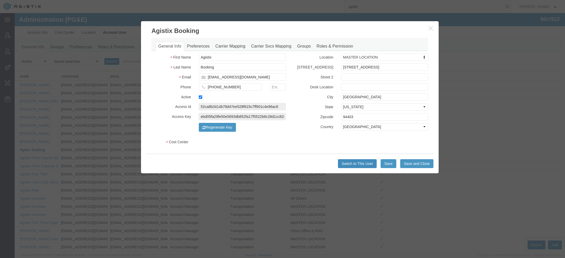
select select "COSTCENTER"
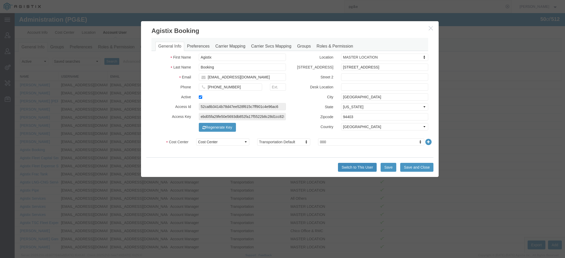
click at [359, 165] on button "Switch to This User" at bounding box center [357, 167] width 39 height 9
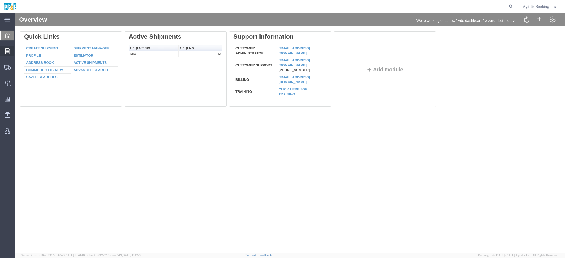
click at [5, 49] on div at bounding box center [7, 51] width 15 height 10
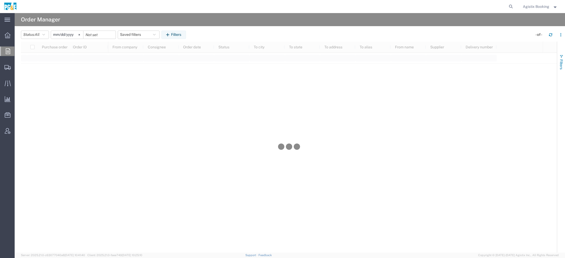
click at [560, 63] on span "Filters" at bounding box center [562, 64] width 4 height 10
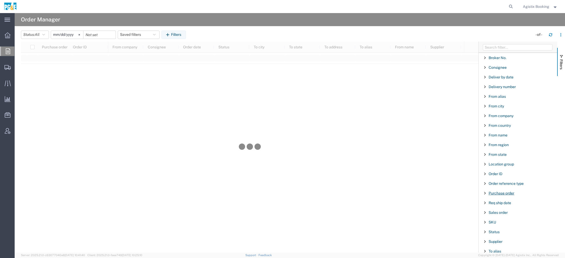
click at [497, 192] on span "Purchase order" at bounding box center [502, 193] width 26 height 4
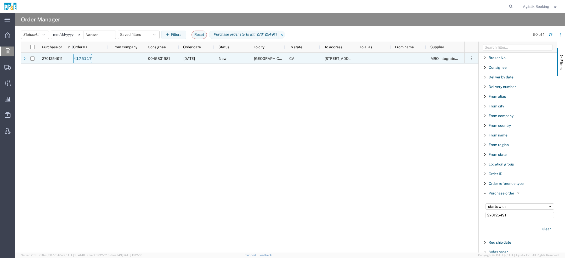
type input "2701254911"
click at [85, 57] on link "4175117" at bounding box center [82, 58] width 19 height 9
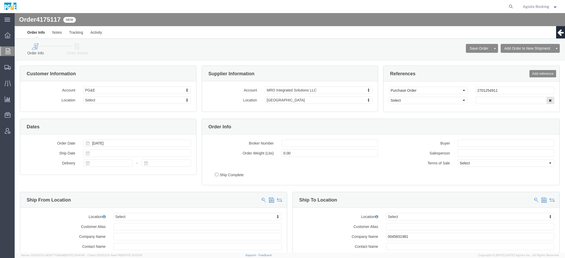
select select
click icon
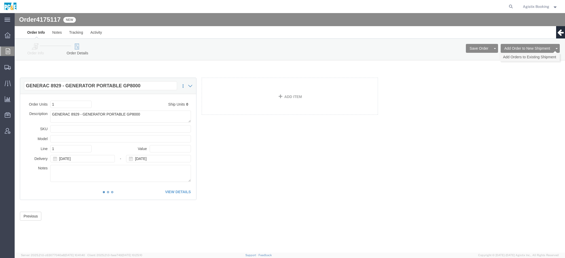
click link "Add Orders to Existing Shipment"
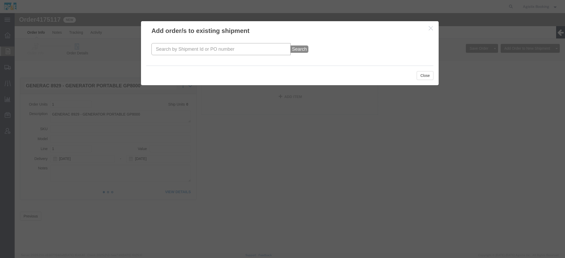
click input "text"
paste input "2701254911"
drag, startPoint x: 164, startPoint y: 35, endPoint x: 82, endPoint y: 35, distance: 81.9
click div "Add order/s to existing shipment 2701254911 Search Close"
paste input "57139995"
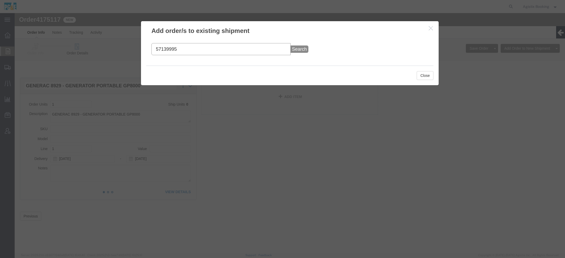
type input "57139995"
click span "Search"
click button "Search"
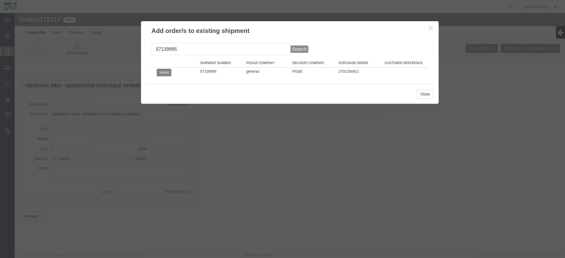
click button "Select"
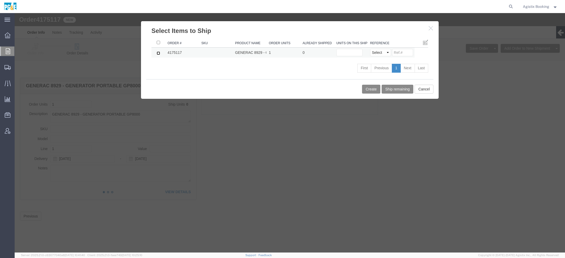
click input "checkbox"
checkbox input "true"
click input "text"
type input "1"
click button "Create"
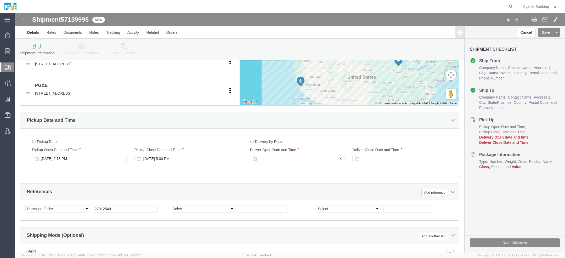
click div
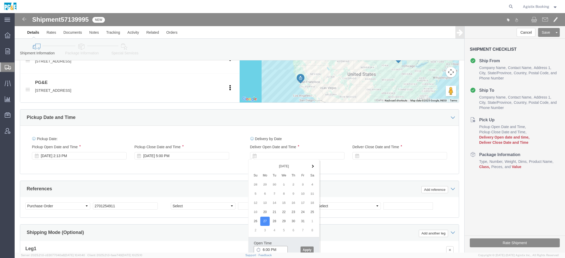
click input "6:00 PM"
type input "1:00 PM"
click div "Open Time 1:00 PM"
click button "Apply"
click div
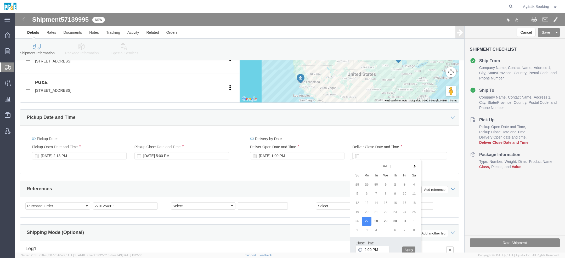
click button "Apply"
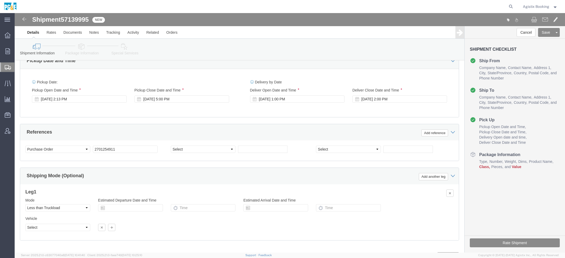
scroll to position [291, 0]
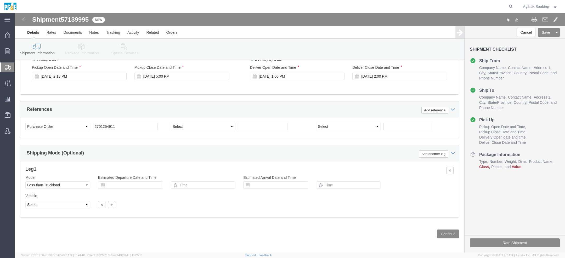
click icon
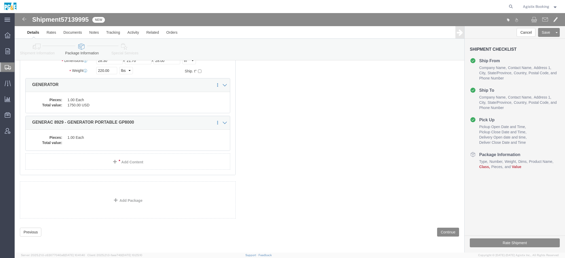
scroll to position [2, 0]
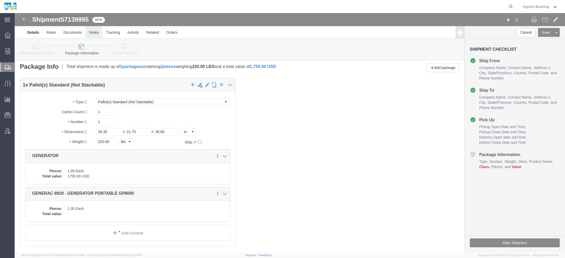
click link "Notes"
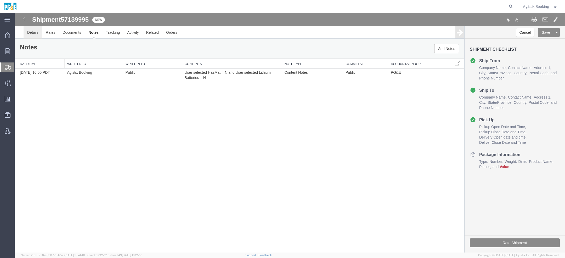
click at [36, 33] on link "Details" at bounding box center [33, 32] width 19 height 13
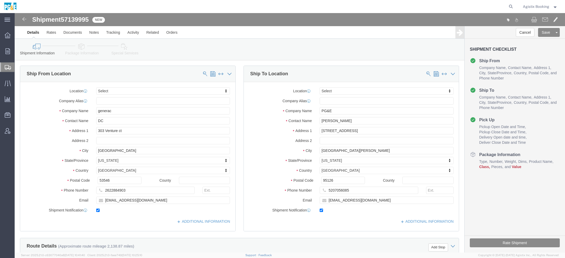
click link "Package Information"
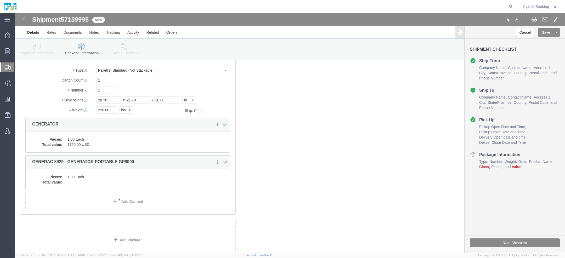
scroll to position [35, 0]
click dd "1.00 Each"
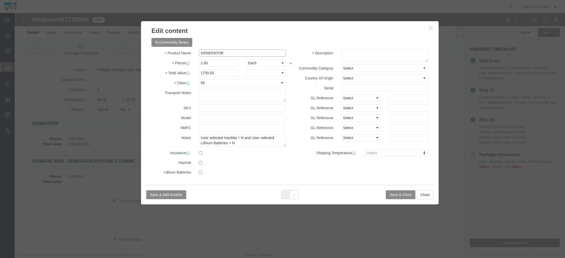
click input "GENERATOR"
click icon "button"
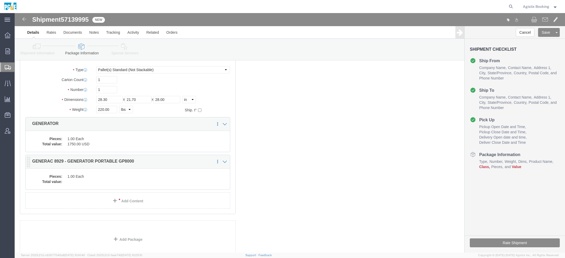
click dd
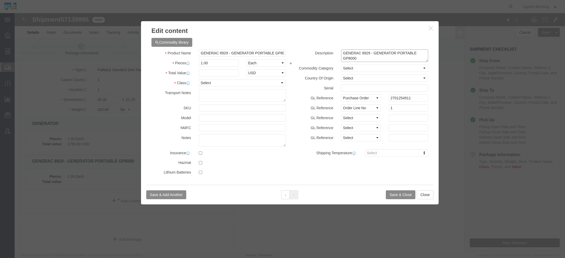
click textarea "GENERAC 8929 - GENERATOR PORTABLE GP8000"
paste textarea "GENERATOR"
type textarea "GENERAC 8929 - GENERATOR PORTABLE GP8000 / GENERATOR"
click input "text"
type input "1750"
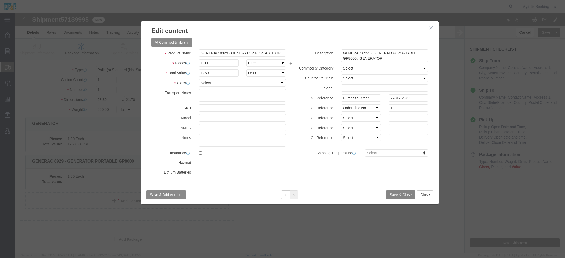
click button "Save & Close"
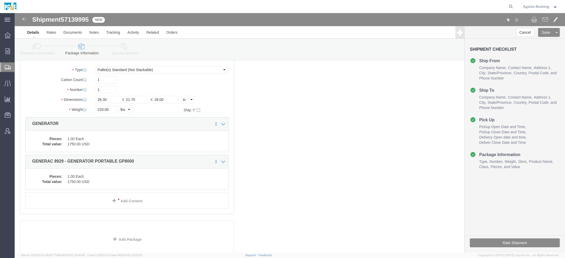
click dd "1.00 Each"
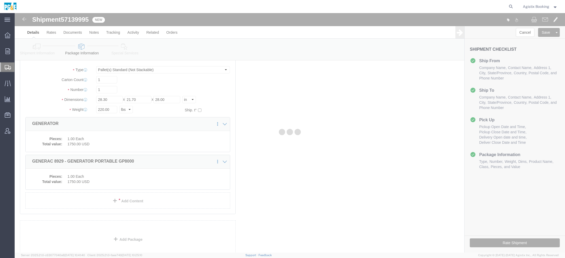
click at [86, 140] on div at bounding box center [290, 133] width 551 height 240
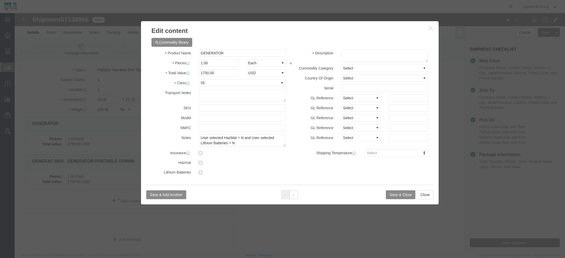
click icon "button"
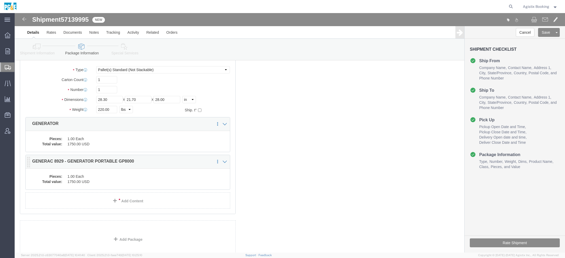
click dd "1750.00 USD"
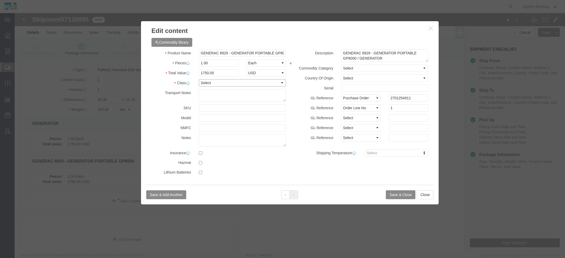
click select "Select 50 55 60 65 70 85 92.5 100 125 175 250 300 400"
select select "55"
click select "Select 50 55 60 65 70 85 92.5 100 125 175 250 300 400"
click button "Save & Close"
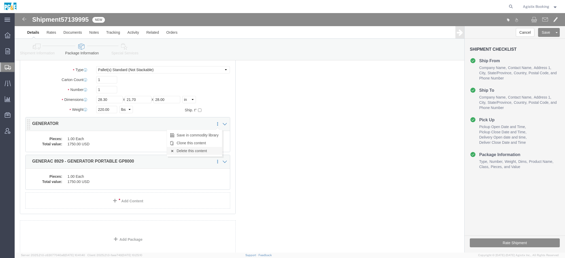
click link "Delete this content"
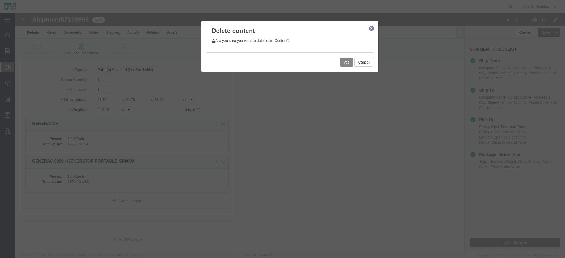
click button "Yes"
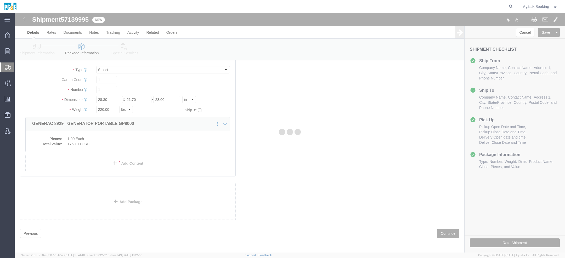
select select "PSNS"
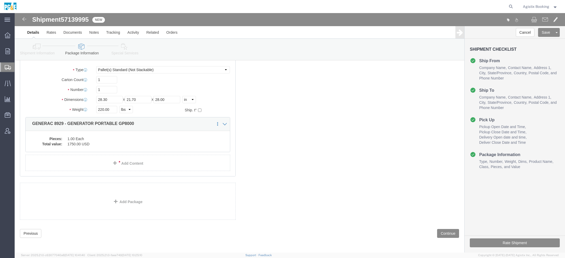
scroll to position [0, 0]
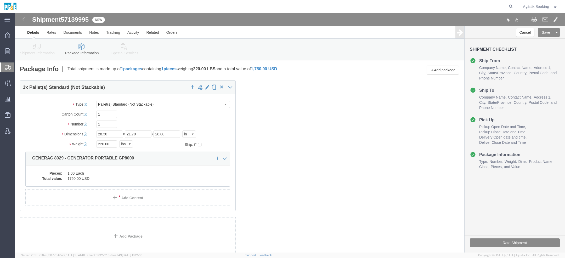
click link "Special Services"
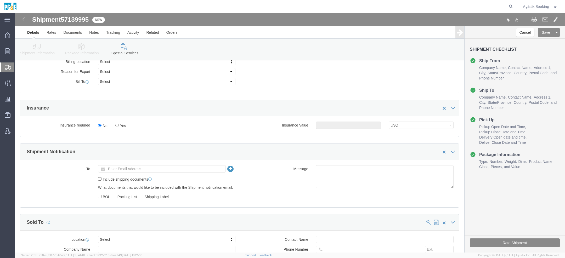
scroll to position [299, 0]
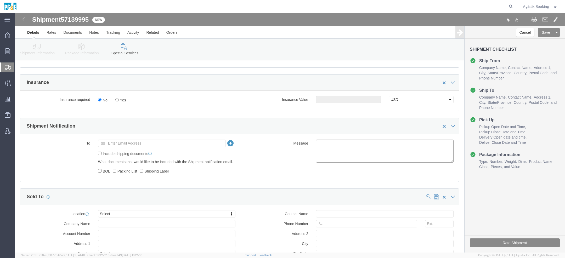
click textarea
paste textarea "Shipment #XXXXXXX has been booked. Once confirmed by the carrier, the BOL will …"
click span "57139995"
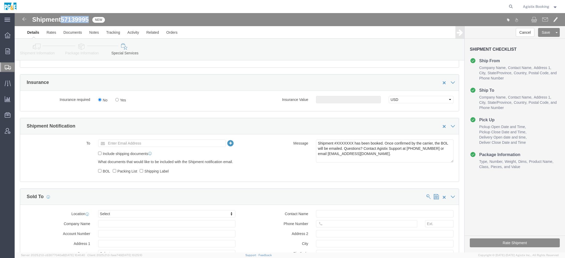
click span "57139995"
copy span "57139995"
click textarea "Shipment #XXXXXXX has been booked. Once confirmed by the carrier, the BOL will …"
paste textarea "57139995"
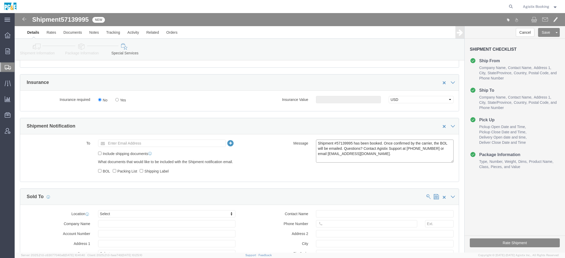
type textarea "Shipment #57139995 has been booked. Once confirmed by the carrier, the BOL will…"
click button "Rate Shipment"
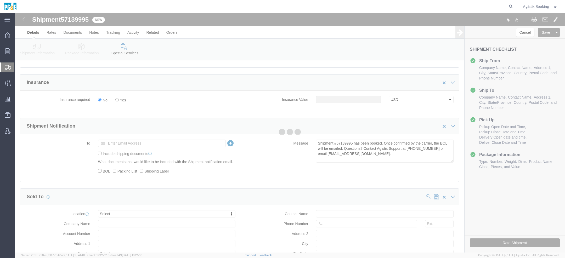
scroll to position [0, 0]
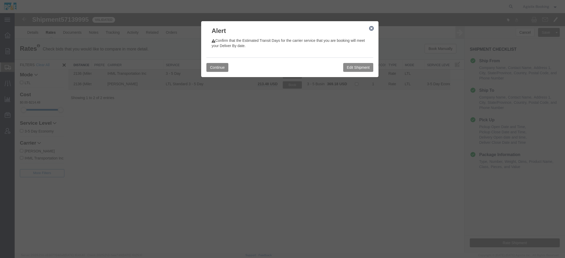
click at [215, 68] on button "Continue" at bounding box center [218, 67] width 22 height 9
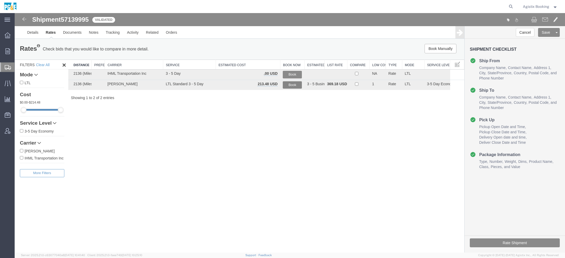
click at [293, 83] on button "Book" at bounding box center [292, 85] width 19 height 8
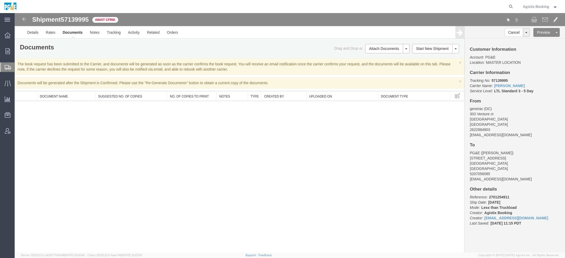
click at [544, 5] on span "Agistix Booking" at bounding box center [536, 7] width 26 height 6
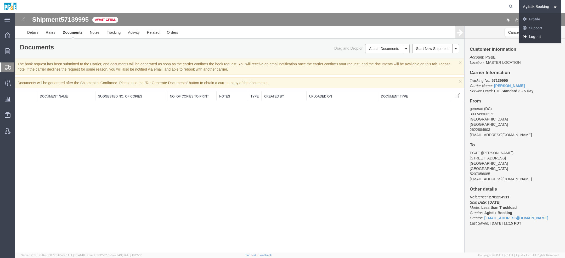
click at [543, 37] on link "Logout" at bounding box center [540, 36] width 43 height 9
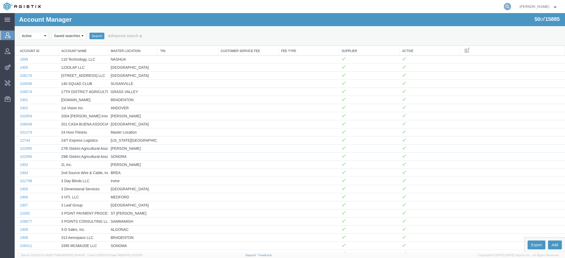
click at [510, 7] on icon at bounding box center [507, 6] width 7 height 7
paste input "WEST COAST ENERGY SYSTEMS"
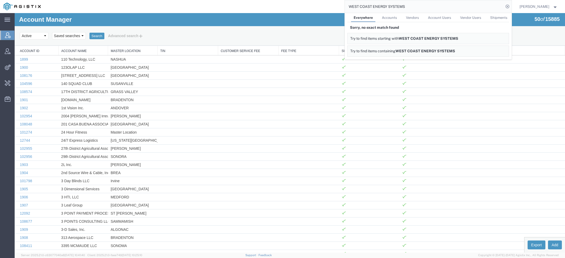
click at [402, 4] on input "WEST COAST ENERGY SYSTEMS" at bounding box center [424, 6] width 159 height 13
click at [380, 7] on input "WEST COAST ENERGY" at bounding box center [424, 6] width 159 height 13
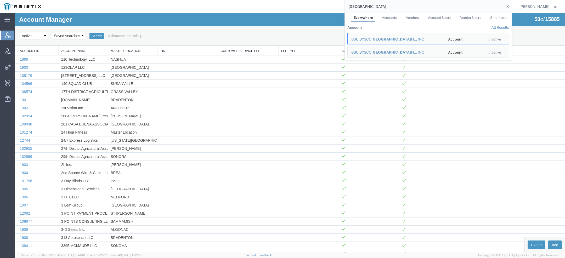
click at [362, 7] on input "[GEOGRAPHIC_DATA]" at bounding box center [424, 6] width 159 height 13
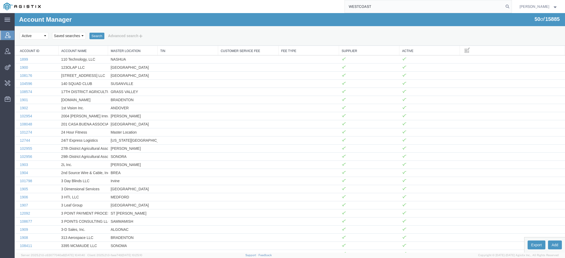
click at [378, 9] on input "WESTCOAST" at bounding box center [424, 6] width 159 height 13
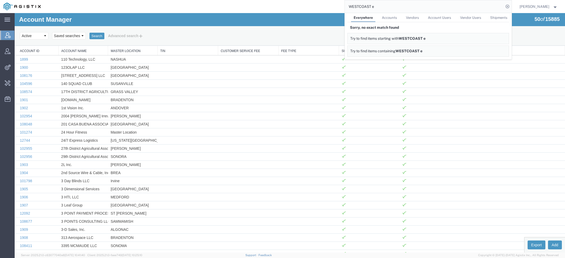
drag, startPoint x: 376, startPoint y: 6, endPoint x: 262, endPoint y: 6, distance: 114.7
click at [275, 6] on div "WESTCOAST e Everywhere Accounts Vendors Account Users Vendor Users Shipments So…" at bounding box center [278, 6] width 468 height 13
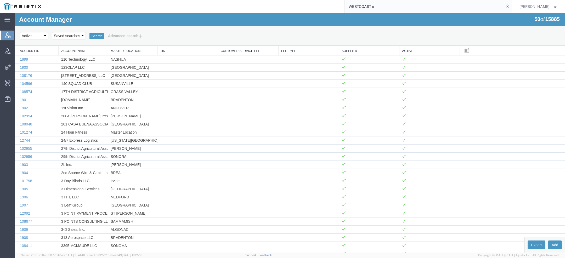
paste input "sburton@energysystems.com"
drag, startPoint x: 363, startPoint y: 6, endPoint x: 304, endPoint y: 4, distance: 59.4
click at [342, 6] on div "sburton@energysystems.com" at bounding box center [278, 6] width 468 height 13
type input "@energysystems.com"
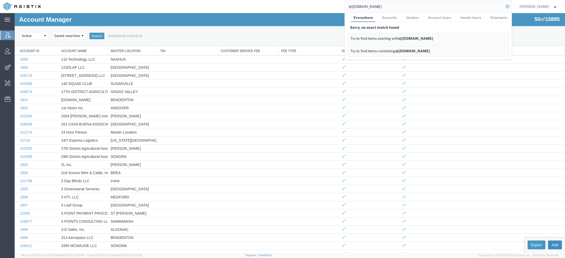
click at [550, 243] on button "Add" at bounding box center [555, 245] width 14 height 9
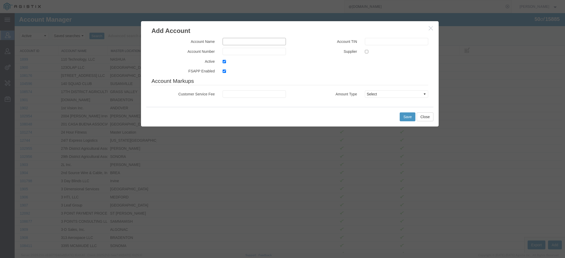
click at [228, 41] on input "text" at bounding box center [254, 41] width 63 height 7
paste input "WEST COAST ENERGY SYSTEMS LLC"
click at [226, 41] on input "WEST COAST ENERGY SYSTEMS LLC" at bounding box center [254, 41] width 63 height 7
drag, startPoint x: 243, startPoint y: 41, endPoint x: 263, endPoint y: 42, distance: 20.2
click at [263, 42] on input "West Coast EST COAST ENERGY SYSTEMS LLC" at bounding box center [254, 41] width 63 height 7
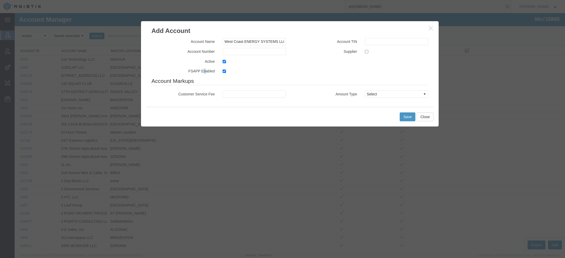
click at [203, 71] on label "FSAPP Enabled" at bounding box center [183, 71] width 71 height 6
copy label "n"
click at [246, 42] on input "West Coast ENERGY SYSTEMS LLC" at bounding box center [254, 41] width 63 height 7
paste input "n"
click at [280, 43] on input "West Coast Energy Systems NERGY SYSTEMS LLC" at bounding box center [254, 41] width 63 height 7
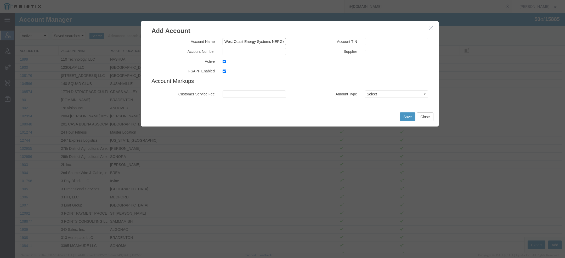
click at [280, 43] on input "West Coast Energy Systems NERGY SYSTEMS LLC" at bounding box center [254, 41] width 63 height 7
click at [278, 42] on input "West Coast Energy Systems SYSTEMS LLC" at bounding box center [254, 41] width 63 height 7
click at [278, 43] on input "West Coast Energy Systems SYSTEMS LLC" at bounding box center [254, 41] width 63 height 7
click at [273, 42] on input "West Coast Energy Systems LLC" at bounding box center [254, 41] width 63 height 7
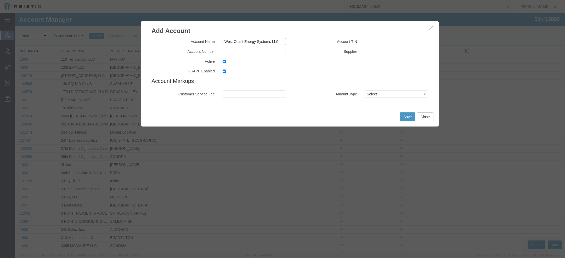
click at [273, 42] on input "West Coast Energy Systems LLC" at bounding box center [254, 41] width 63 height 7
type input "West Coast Energy Systems"
click at [231, 54] on input "text" at bounding box center [254, 51] width 63 height 7
type input "WCES"
click at [365, 52] on input "checkbox" at bounding box center [366, 51] width 3 height 3
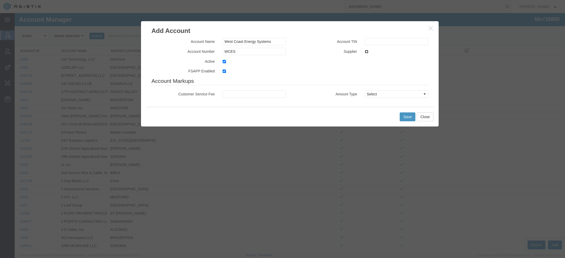
checkbox input "true"
click at [406, 119] on button "Save" at bounding box center [408, 117] width 16 height 9
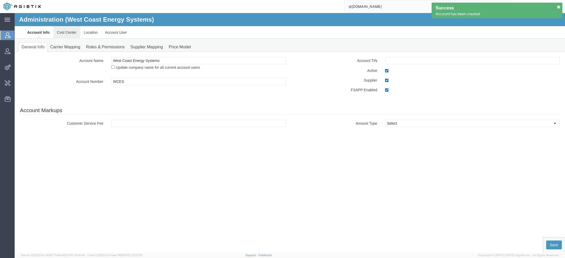
click at [67, 33] on link "Cost Center" at bounding box center [66, 32] width 27 height 13
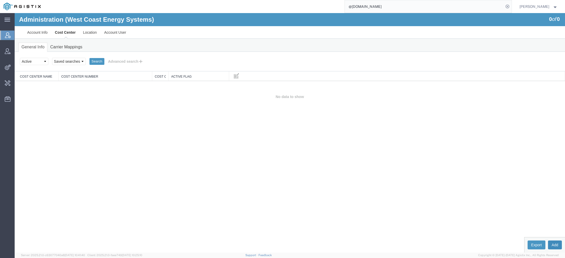
click at [554, 247] on button "Add" at bounding box center [555, 245] width 14 height 9
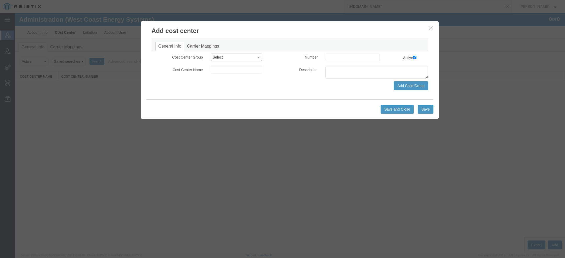
click at [226, 55] on select "Select Buyer Cost Center Department Operations Number Order Number Sales Person" at bounding box center [237, 57] width 52 height 7
select select "COSTCENTER"
click at [211, 54] on select "Select Buyer Cost Center Department Operations Number Order Number Sales Person" at bounding box center [237, 57] width 52 height 7
click at [223, 71] on input at bounding box center [237, 69] width 52 height 7
paste input "n"
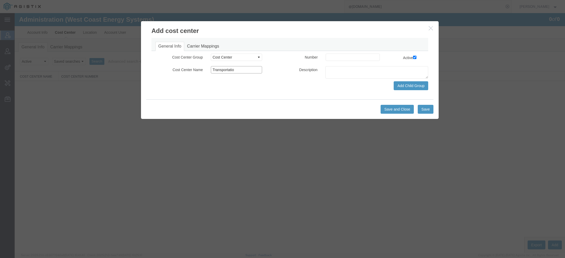
paste input "n"
type input "Transportation"
click at [343, 57] on input at bounding box center [353, 57] width 54 height 7
type input "001"
click at [386, 110] on button "Save and Close" at bounding box center [397, 109] width 33 height 9
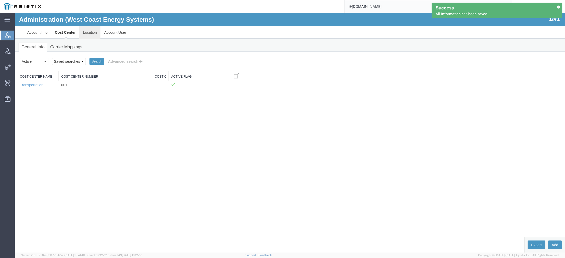
click at [93, 31] on link "Location" at bounding box center [89, 32] width 21 height 13
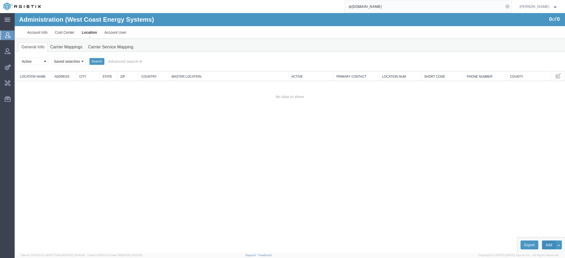
click at [550, 244] on button "Add" at bounding box center [549, 245] width 14 height 9
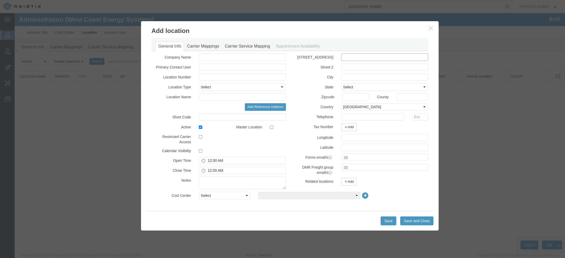
click at [350, 57] on input "text" at bounding box center [384, 57] width 87 height 7
paste input "7100 S LONGE ST STE 300 STOCKTON, CA 95206 sburton@energysystems.com"
drag, startPoint x: 379, startPoint y: 57, endPoint x: 455, endPoint y: 55, distance: 76.7
click at [455, 56] on div "Add location General Info Carrier Mappings Carrier Service Mapping Appointment …" at bounding box center [290, 133] width 551 height 240
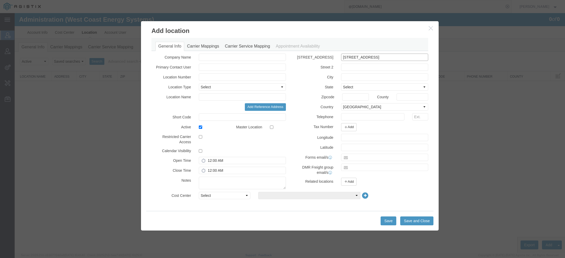
scroll to position [0, 3]
type input "7100 S LONGE ST STE 300 STOCKTON, CA 95206"
click at [356, 155] on input "text" at bounding box center [384, 157] width 87 height 7
paste input "sburton@energysystems.com"
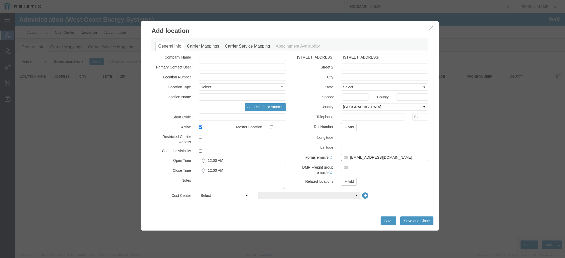
type input "sburton@energysystems.com"
click at [422, 57] on input "7100 S LONGE ST STE 300 STOCKTON, CA 95206" at bounding box center [384, 57] width 87 height 7
type input "7100 S LONGE ST STE 300 STOCKTON"
click at [353, 97] on input "text" at bounding box center [355, 96] width 27 height 7
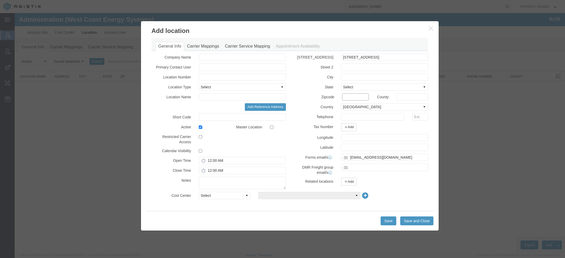
paste input "95206"
type input "95206"
click at [394, 57] on input "7100 S LONGE ST STE 300 STOCKTON" at bounding box center [384, 57] width 87 height 7
type input "7100 S LONGE ST STE 300"
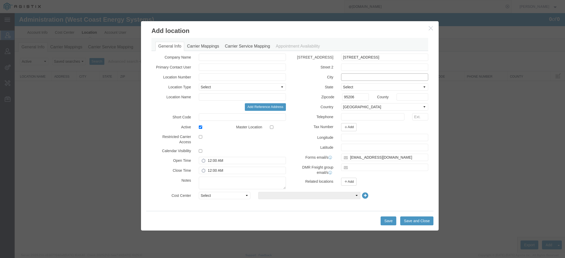
paste input "STOCKTON"
type input "STOCKTON"
select select "CA"
click at [332, 118] on label "Telephone" at bounding box center [313, 116] width 47 height 6
copy label "n"
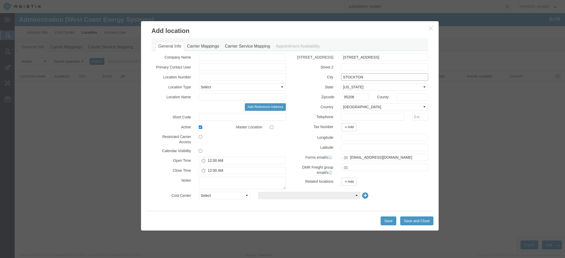
click at [347, 78] on input "STOCKTON" at bounding box center [384, 77] width 87 height 7
paste input "n"
click at [362, 76] on input "Stockton TOCKTON" at bounding box center [384, 77] width 87 height 7
click at [352, 77] on input "Stockton" at bounding box center [384, 77] width 87 height 7
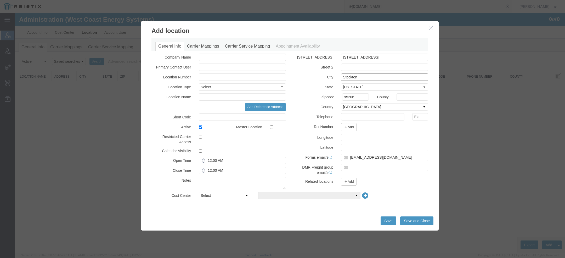
click at [352, 77] on input "Stockton" at bounding box center [384, 77] width 87 height 7
type input "Stockton"
click at [219, 97] on input "text" at bounding box center [242, 96] width 87 height 7
paste input "Stockton"
type input "Stockton"
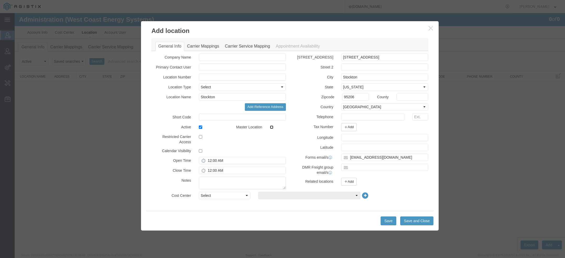
click at [271, 127] on input "checkbox" at bounding box center [271, 127] width 3 height 3
checkbox input "true"
click at [225, 199] on div "Select Buyer Cost Center Department Operations Number Order Number Sales Person" at bounding box center [313, 197] width 237 height 10
click at [224, 190] on div "Company Name Primary Contact User Location Number Location Type Select Business…" at bounding box center [219, 123] width 142 height 138
click at [224, 191] on div "Company Name Primary Contact User Location Number Location Type Select Business…" at bounding box center [219, 123] width 142 height 138
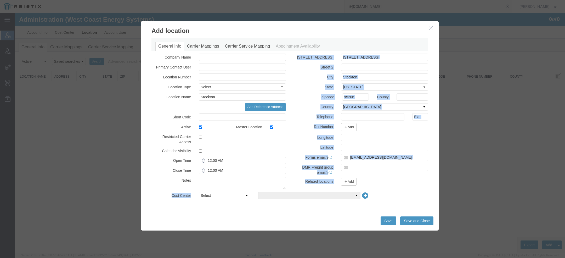
click at [224, 191] on div "Company Name Primary Contact User Location Number Location Type Select Business…" at bounding box center [290, 129] width 277 height 151
click at [223, 194] on select "Select Buyer Cost Center Department Operations Number Order Number Sales Person" at bounding box center [225, 195] width 52 height 7
select select "COSTCENTER"
click at [199, 192] on select "Select Buyer Cost Center Department Operations Number Order Number Sales Person" at bounding box center [225, 195] width 52 height 7
click at [275, 197] on select "Select Transportation" at bounding box center [309, 195] width 102 height 7
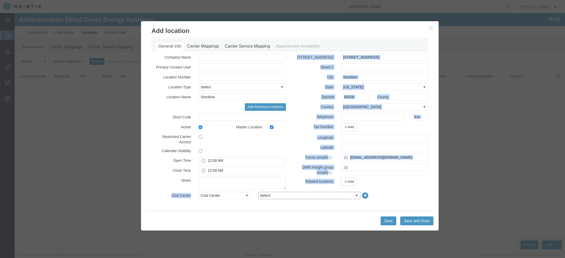
select select "2455494"
click at [258, 192] on select "Select Transportation" at bounding box center [309, 195] width 102 height 7
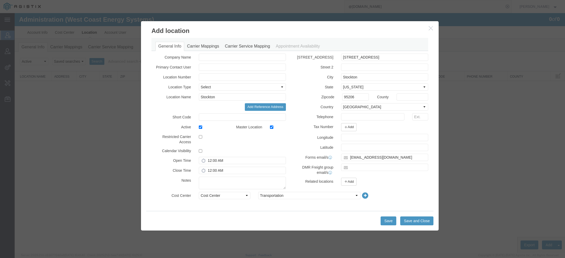
click at [273, 142] on div "Restricted Carrier Access" at bounding box center [219, 140] width 142 height 14
click at [358, 59] on input "7100 S LONGE ST STE 300" at bounding box center [384, 57] width 87 height 7
paste input "Stockton"
click at [329, 107] on label "Country" at bounding box center [313, 106] width 47 height 6
copy label "n"
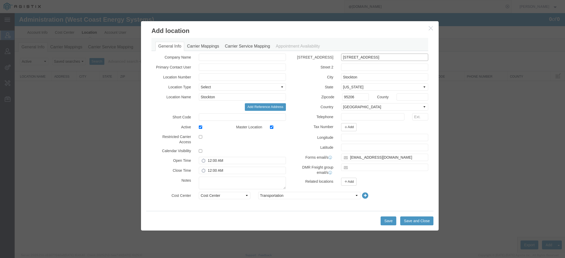
click at [360, 57] on input "7100 S Lo ONGE ST STE 300" at bounding box center [384, 57] width 87 height 7
paste input "n"
drag, startPoint x: 372, startPoint y: 57, endPoint x: 388, endPoint y: 58, distance: 16.0
click at [388, 58] on input "7100 S Longe St ONGE ST STE 300" at bounding box center [384, 57] width 87 height 7
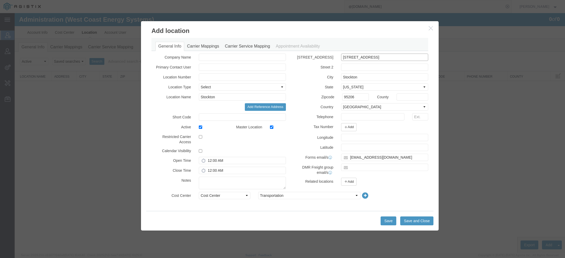
drag, startPoint x: 371, startPoint y: 57, endPoint x: 389, endPoint y: 57, distance: 17.8
click at [389, 57] on input "7100 S Longe St ONGE ST STE 300" at bounding box center [384, 57] width 87 height 7
drag, startPoint x: 372, startPoint y: 56, endPoint x: 407, endPoint y: 58, distance: 34.8
click at [407, 58] on input "7100 S Longe St STE 300" at bounding box center [384, 57] width 87 height 7
type input "7100 S Longe St"
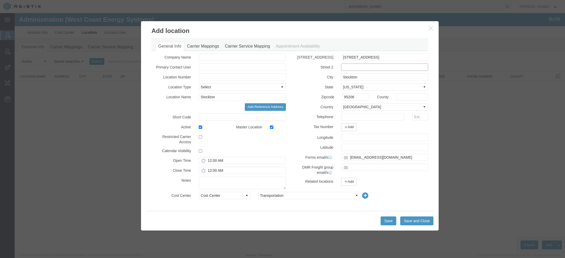
click at [364, 68] on input "text" at bounding box center [384, 67] width 87 height 7
paste input "STE 300"
type input "STE 300"
click at [215, 74] on input "text" at bounding box center [242, 77] width 87 height 7
paste input "1161686"
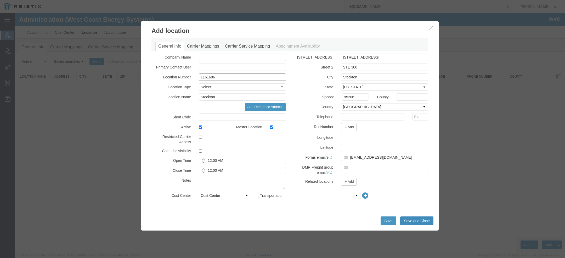
type input "1161686"
click at [425, 220] on button "Save and Close" at bounding box center [416, 221] width 33 height 9
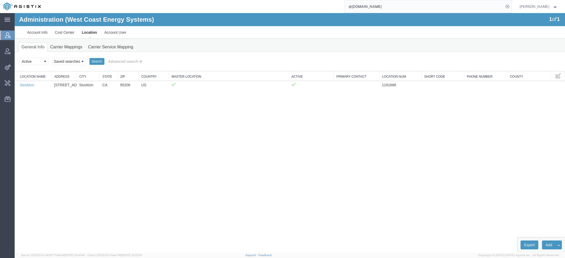
drag, startPoint x: 388, startPoint y: 10, endPoint x: 267, endPoint y: -8, distance: 122.6
click at [267, 0] on html "Success All Information has been saved. main_menu Created with Sketch. Collapse…" at bounding box center [282, 129] width 565 height 258
type input "pg&E"
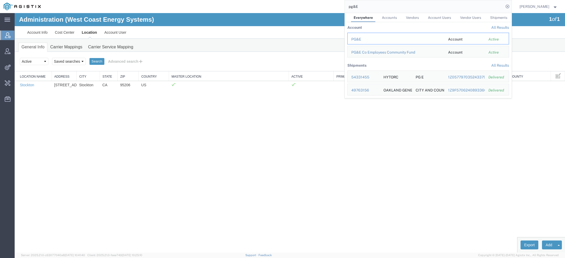
click at [364, 38] on div "PG&E" at bounding box center [397, 39] width 90 height 5
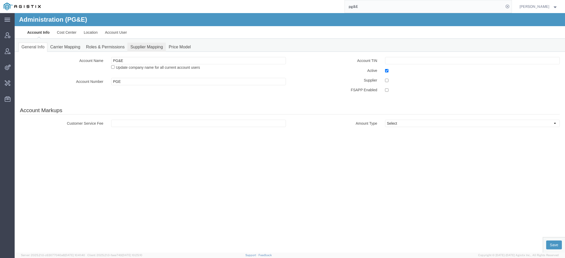
click at [138, 44] on link "Supplier Mapping" at bounding box center [146, 47] width 38 height 9
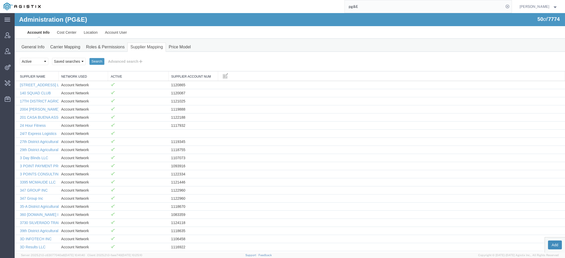
click at [551, 244] on button "Add" at bounding box center [555, 245] width 14 height 9
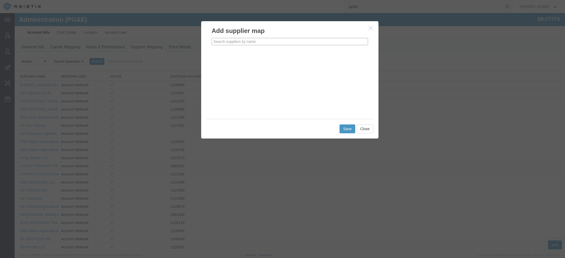
click at [247, 43] on input "text" at bounding box center [290, 41] width 157 height 7
click at [234, 50] on p "West Coast Energy Systems" at bounding box center [290, 50] width 150 height 4
type input "West Coast Energy Systems"
click at [231, 64] on div "Use Account Network" at bounding box center [235, 69] width 55 height 12
click at [231, 68] on label "Use Account Network" at bounding box center [235, 69] width 47 height 6
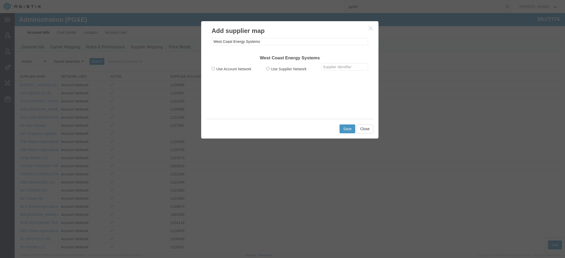
click at [215, 68] on input "Use Account Network" at bounding box center [213, 68] width 3 height 3
radio input "true"
click at [339, 66] on input "text" at bounding box center [344, 66] width 47 height 7
paste input "1161686"
type input "1161686"
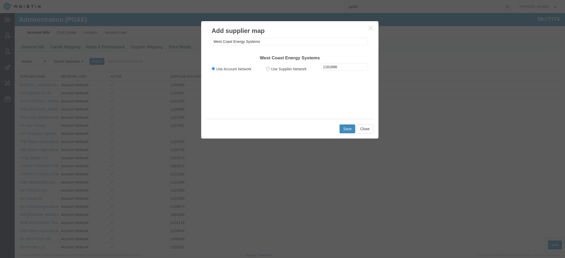
click at [346, 127] on button "Save" at bounding box center [348, 129] width 16 height 9
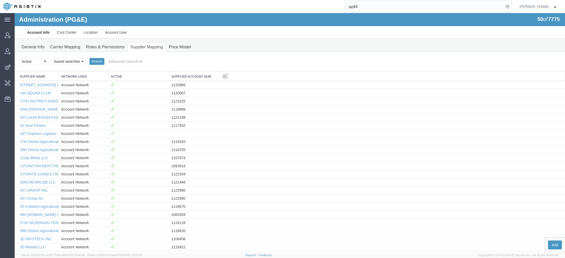
drag, startPoint x: 360, startPoint y: 7, endPoint x: 212, endPoint y: 3, distance: 148.2
click at [248, 3] on div "pg&E" at bounding box center [278, 6] width 468 height 13
type input "lkq c"
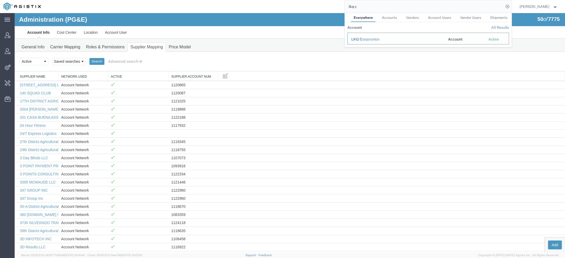
click at [362, 37] on span "LKQ C" at bounding box center [357, 39] width 11 height 4
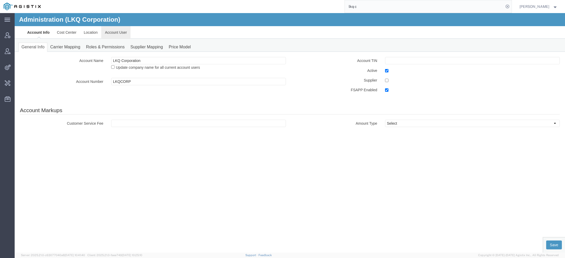
click at [119, 34] on link "Account User" at bounding box center [115, 32] width 29 height 13
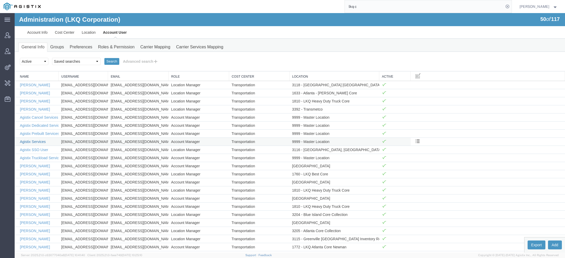
click at [41, 140] on link "Agistix Services" at bounding box center [33, 142] width 26 height 4
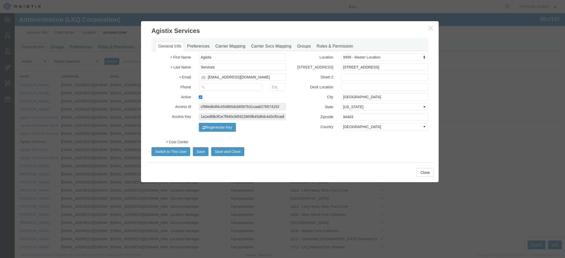
select select "COSTCENTER"
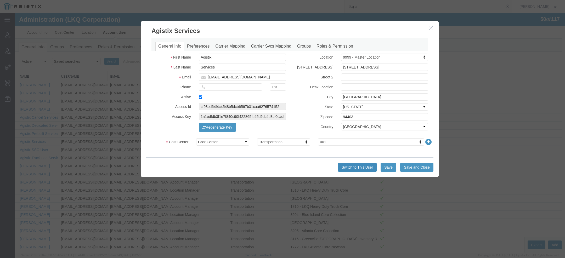
click at [356, 168] on button "Switch to This User" at bounding box center [357, 167] width 39 height 9
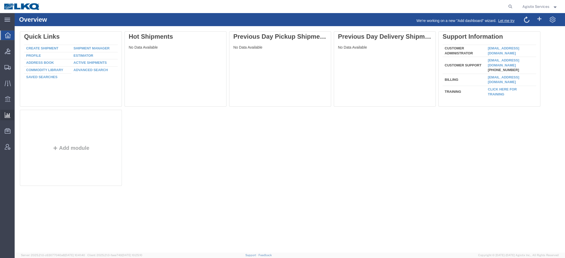
click at [0, 0] on span "Saved Reports" at bounding box center [0, 0] width 0 height 0
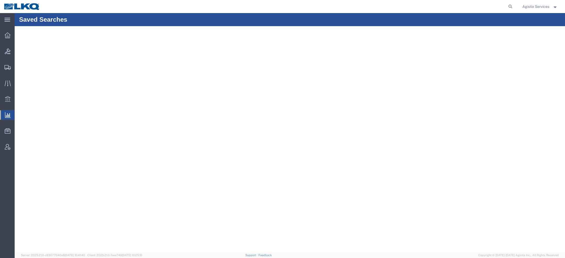
click at [450, 23] on div "Saved Searches" at bounding box center [290, 19] width 551 height 13
click at [0, 0] on span "Saved Reports" at bounding box center [0, 0] width 0 height 0
click at [0, 0] on link "Saved Reports" at bounding box center [0, 0] width 0 height 0
click at [0, 0] on span "Saved Reports" at bounding box center [0, 0] width 0 height 0
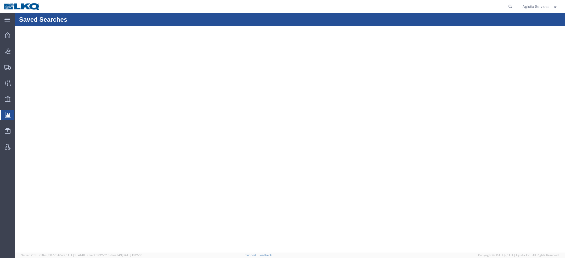
click at [0, 0] on span "Saved Reports" at bounding box center [0, 0] width 0 height 0
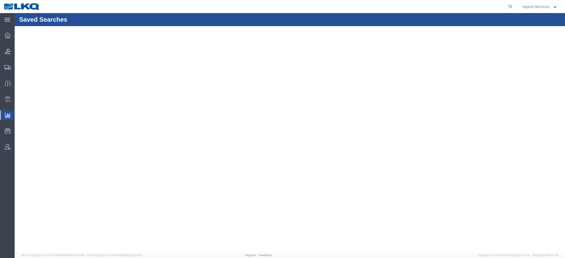
click at [0, 0] on span "Saved Reports" at bounding box center [0, 0] width 0 height 0
click at [0, 0] on span "Analyses" at bounding box center [0, 0] width 0 height 0
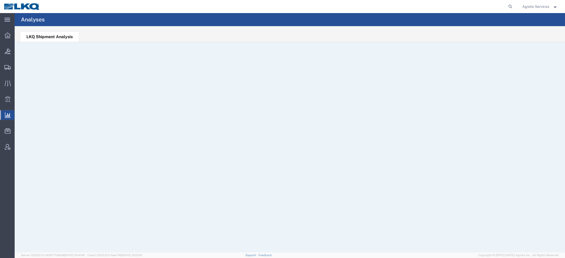
click at [0, 0] on span "Saved Reports" at bounding box center [0, 0] width 0 height 0
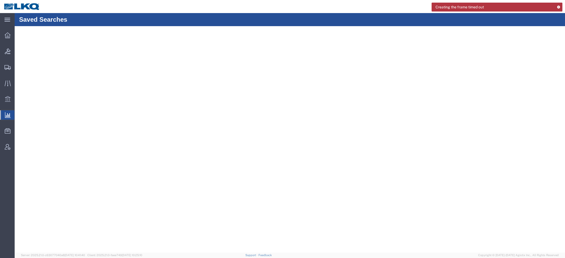
click at [558, 5] on icon at bounding box center [559, 6] width 4 height 3
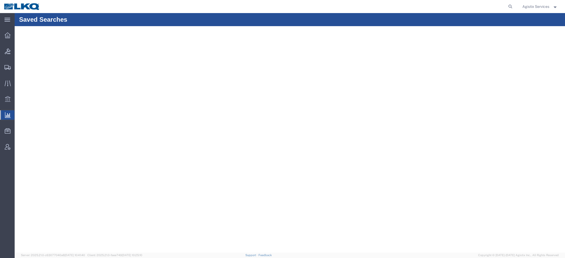
click at [0, 0] on span "Saved Reports" at bounding box center [0, 0] width 0 height 0
click at [0, 0] on span "Analyses" at bounding box center [0, 0] width 0 height 0
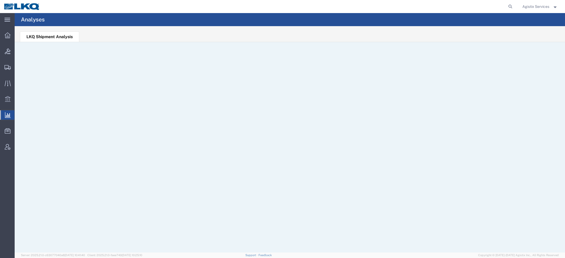
click at [0, 0] on span "Saved Reports" at bounding box center [0, 0] width 0 height 0
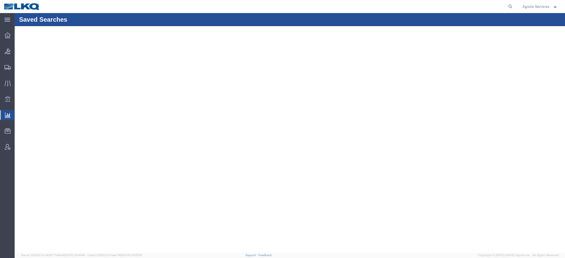
click at [0, 0] on span "Saved Reports" at bounding box center [0, 0] width 0 height 0
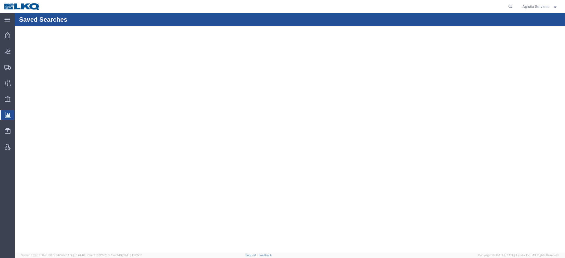
click at [0, 0] on span "Saved Reports" at bounding box center [0, 0] width 0 height 0
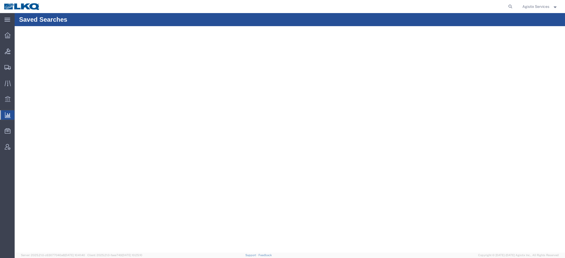
click at [0, 0] on span "Saved Reports" at bounding box center [0, 0] width 0 height 0
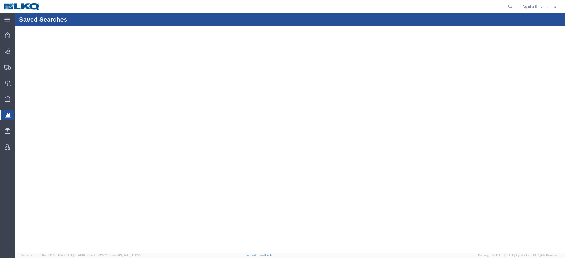
click at [0, 0] on span "Saved Reports" at bounding box center [0, 0] width 0 height 0
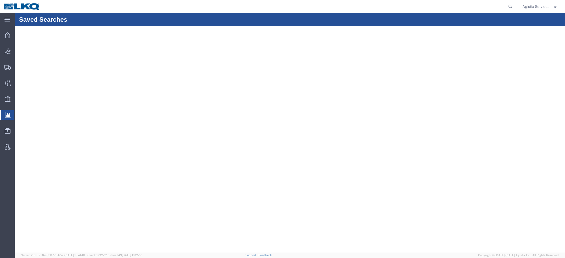
click at [0, 0] on span "Saved Reports" at bounding box center [0, 0] width 0 height 0
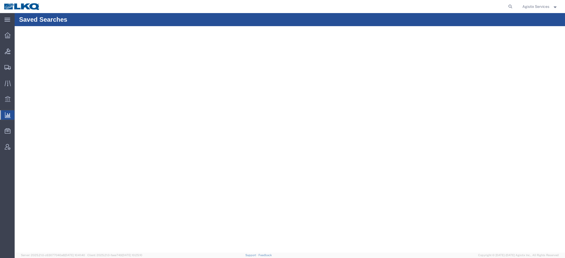
click at [0, 0] on span "Saved Reports" at bounding box center [0, 0] width 0 height 0
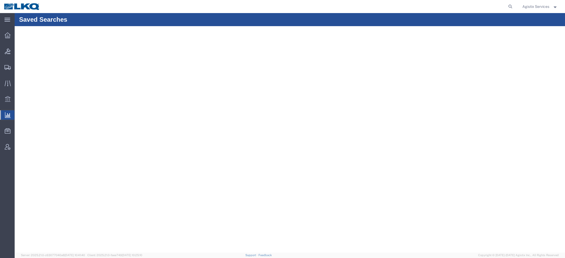
click at [0, 0] on span "Saved Reports" at bounding box center [0, 0] width 0 height 0
click at [532, 7] on span "Agistix Services" at bounding box center [536, 7] width 27 height 6
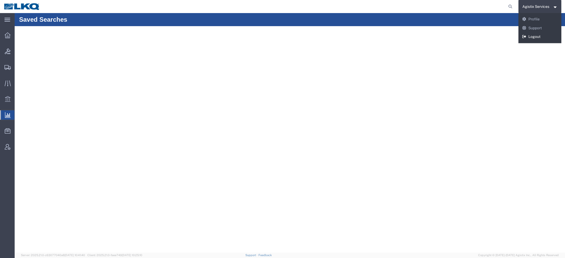
click at [537, 37] on link "Logout" at bounding box center [540, 36] width 43 height 9
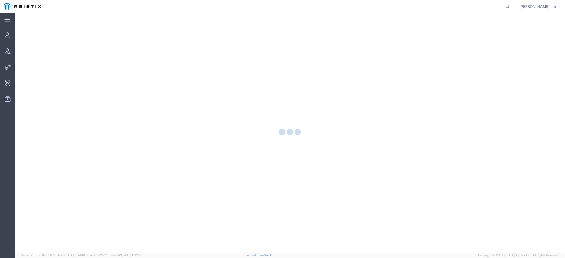
click at [509, 7] on icon at bounding box center [507, 6] width 7 height 7
paste input "FLEETLIFE"
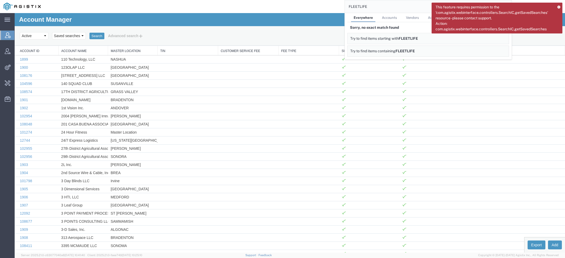
drag, startPoint x: 361, startPoint y: 8, endPoint x: 372, endPoint y: 8, distance: 11.3
click at [362, 8] on input "FLEETLIFE" at bounding box center [424, 6] width 159 height 13
drag, startPoint x: 376, startPoint y: 7, endPoint x: 324, endPoint y: 5, distance: 51.9
click at [325, 5] on div "FLEET LIFE Everywhere Accounts Vendors Account Users Vendor Users Shipments Sor…" at bounding box center [278, 6] width 468 height 13
paste input "[EMAIL_ADDRESS][DOMAIN_NAME]"
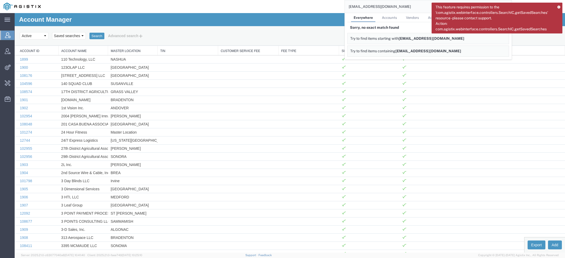
click at [558, 6] on icon at bounding box center [559, 6] width 3 height 3
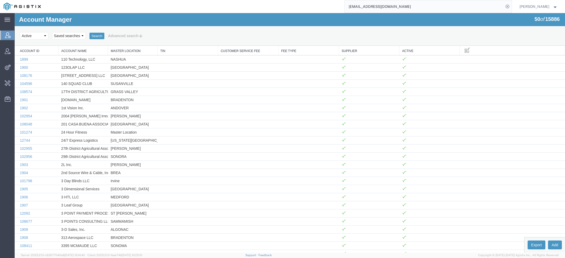
drag, startPoint x: 357, startPoint y: 6, endPoint x: 307, endPoint y: 6, distance: 49.7
click at [324, 6] on div "[EMAIL_ADDRESS][DOMAIN_NAME]" at bounding box center [278, 6] width 468 height 13
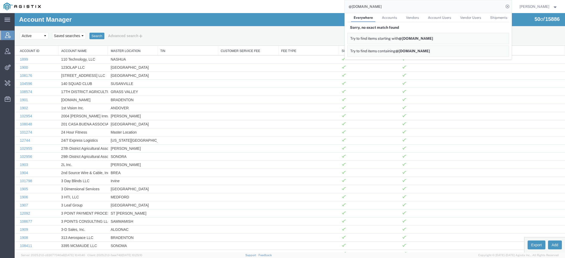
drag, startPoint x: 389, startPoint y: 7, endPoint x: 293, endPoint y: -4, distance: 95.9
click at [293, 0] on html "main_menu Created with Sketch. Collapse Menu Account Manager Vendor Manager Int…" at bounding box center [282, 129] width 565 height 258
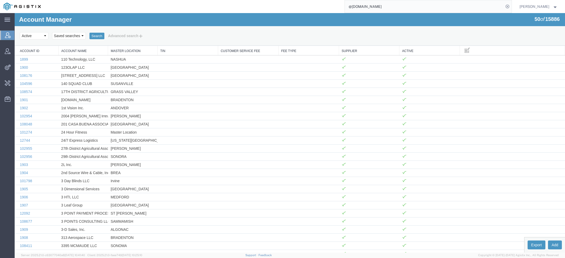
paste input "624889243914"
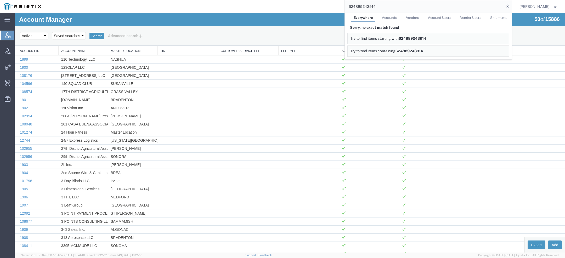
drag, startPoint x: 378, startPoint y: 6, endPoint x: 275, endPoint y: -12, distance: 105.2
click at [275, 0] on html "main_menu Created with Sketch. Collapse Menu Account Manager Vendor Manager Int…" at bounding box center [282, 129] width 565 height 258
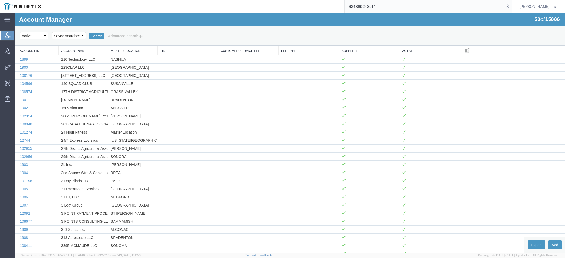
paste input "8001668"
click at [351, 5] on input "80016684" at bounding box center [424, 6] width 159 height 13
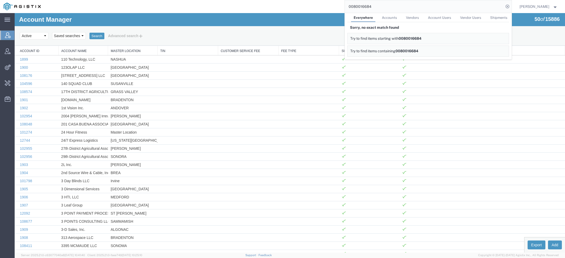
drag, startPoint x: 372, startPoint y: 8, endPoint x: 335, endPoint y: 6, distance: 37.2
click at [335, 6] on div "0080016684 Everywhere Accounts Vendors Account Users Vendor Users Shipments Sor…" at bounding box center [278, 6] width 468 height 13
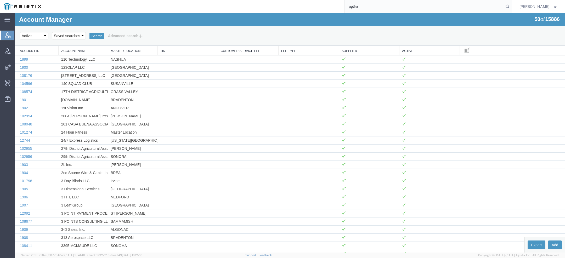
type input "pg&e"
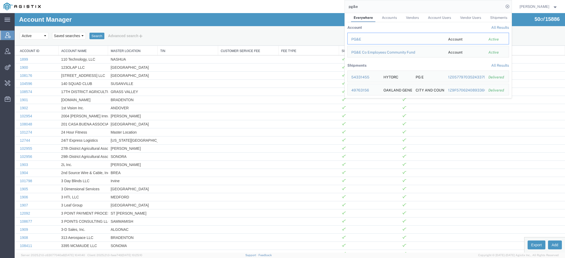
click at [359, 41] on div "PG&E" at bounding box center [397, 39] width 90 height 5
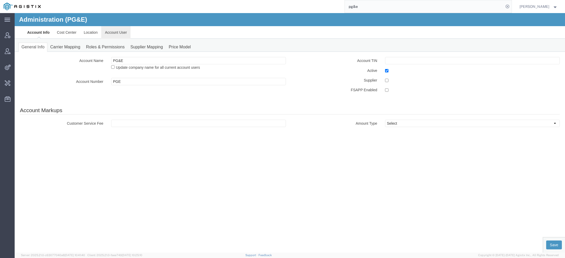
click at [120, 37] on link "Account User" at bounding box center [115, 32] width 29 height 13
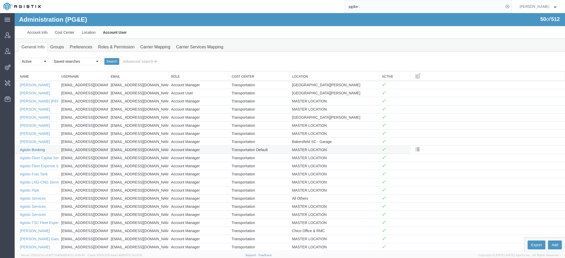
click at [33, 148] on link "Agistix Booking" at bounding box center [32, 150] width 25 height 4
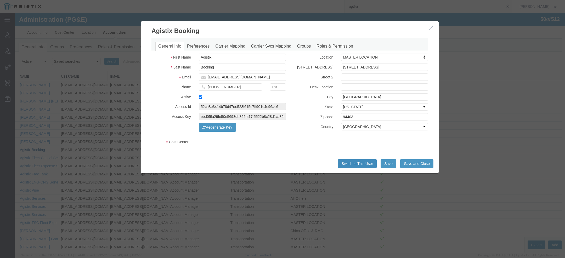
select select "COSTCENTER"
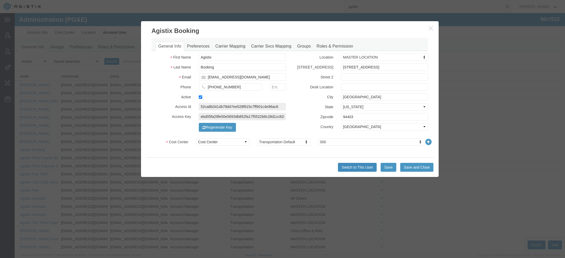
click at [360, 167] on button "Switch to This User" at bounding box center [357, 167] width 39 height 9
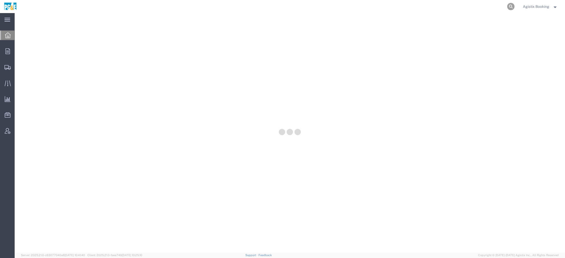
click at [511, 6] on icon at bounding box center [511, 6] width 7 height 7
paste input "57142311"
type input "57142311"
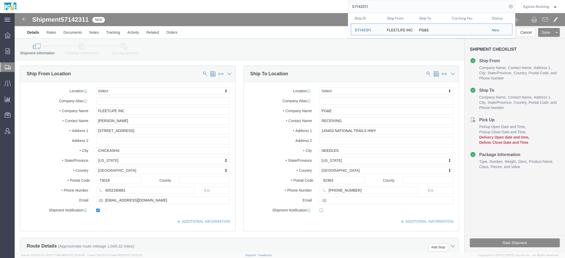
select select
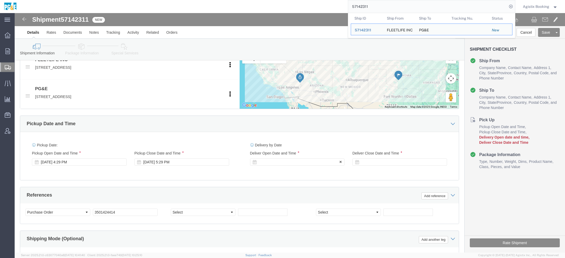
click div
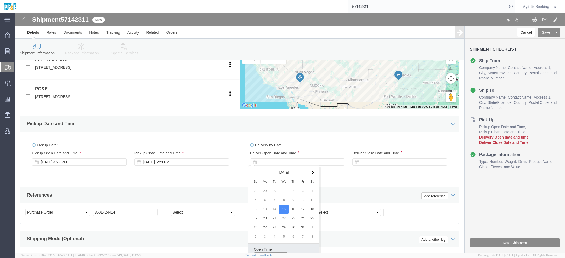
scroll to position [212, 0]
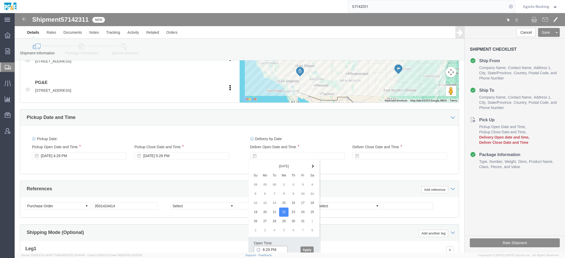
click input "6:29 PM"
type input "1:00 PM"
click button "Apply"
click div
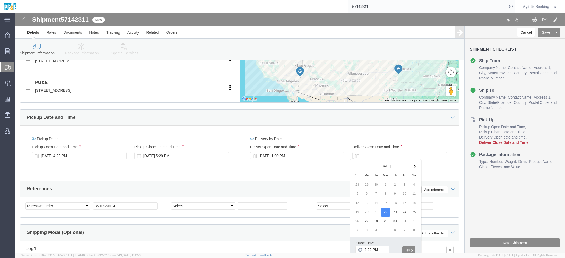
click div "Close Time 2:00 PM Oct 22 2025 2:00 PM - Oct 22 2025 2:00 PM Cancel Apply"
click button "Apply"
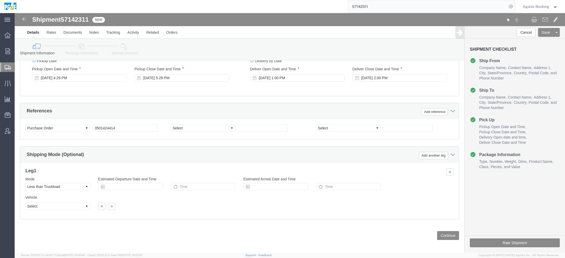
scroll to position [291, 0]
click link "Package Information"
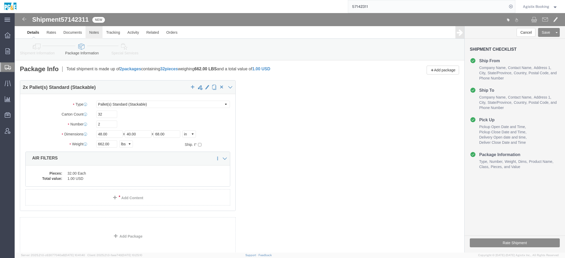
click link "Notes"
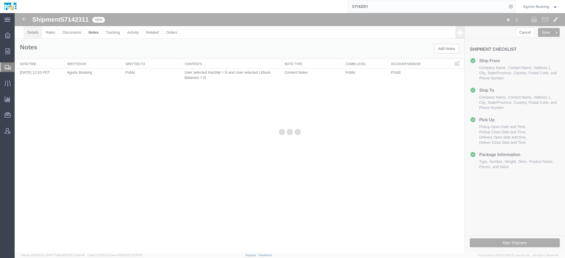
click at [34, 33] on link "Details" at bounding box center [33, 32] width 19 height 13
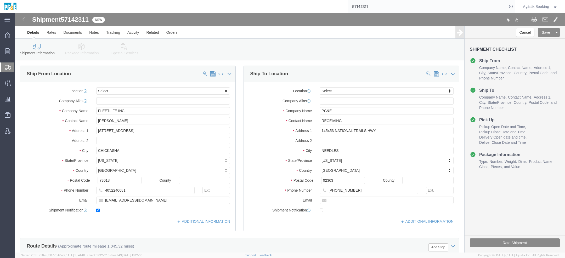
click icon
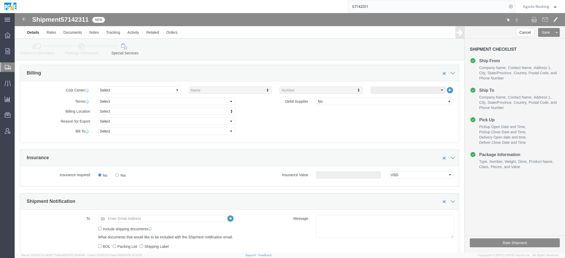
scroll to position [331, 0]
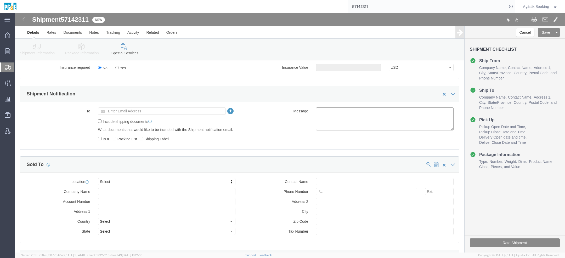
click textarea
paste textarea "Shipment #XXXXXXX has been booked. Once confirmed by the carrier, the BOL will …"
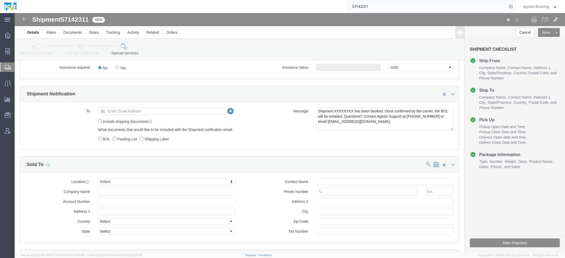
click span "57142311"
copy span "57142311"
click textarea "Shipment #XXXXXXX has been booked. Once confirmed by the carrier, the BOL will …"
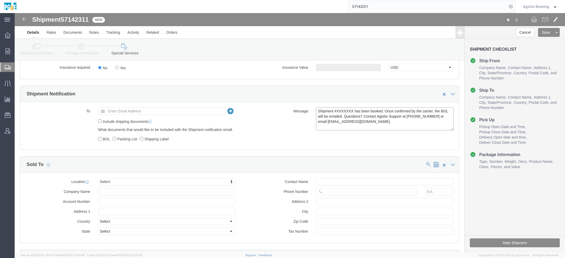
paste textarea "57142311"
type textarea "Shipment #57142311 has been booked. Once confirmed by the carrier, the BOL will…"
click button "Rate Shipment"
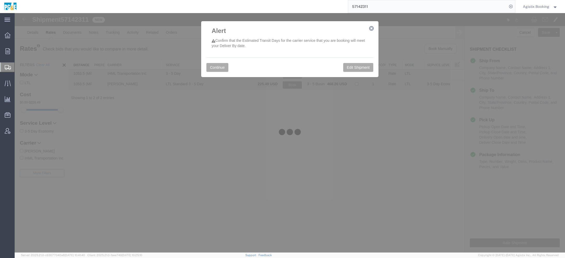
scroll to position [0, 0]
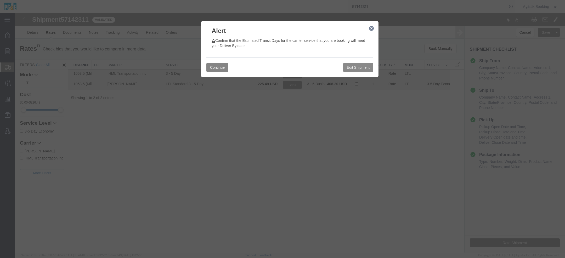
click at [224, 66] on button "Continue" at bounding box center [218, 67] width 22 height 9
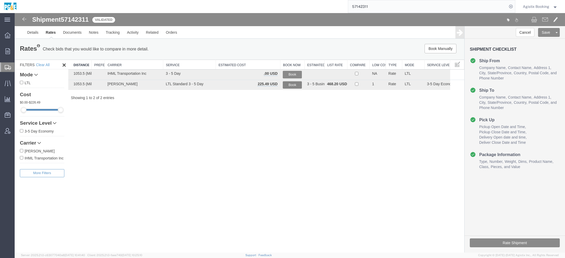
click at [296, 85] on button "Book" at bounding box center [292, 85] width 19 height 8
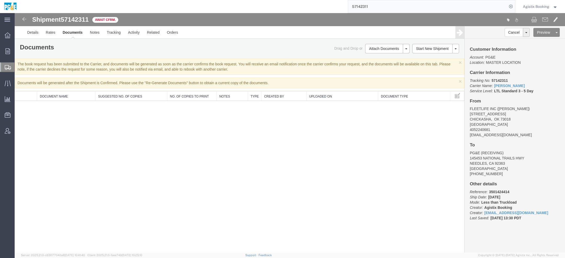
click at [543, 7] on span "Agistix Booking" at bounding box center [536, 7] width 26 height 6
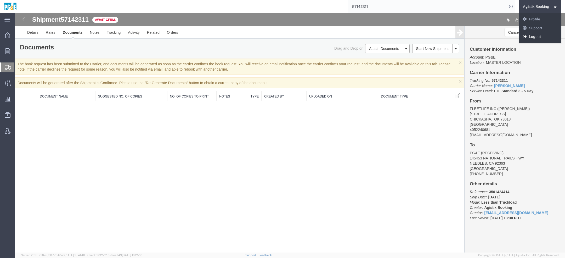
click at [531, 37] on link "Logout" at bounding box center [540, 36] width 43 height 9
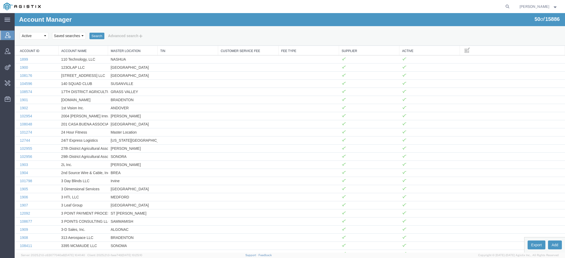
click at [510, 3] on form at bounding box center [508, 6] width 8 height 13
click at [510, 3] on icon at bounding box center [507, 6] width 7 height 7
paste input "57141821"
type input "57141821"
